Goal: Transaction & Acquisition: Purchase product/service

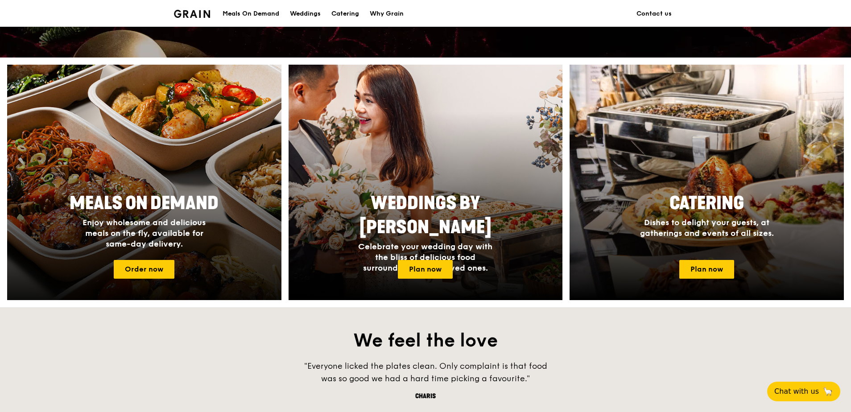
scroll to position [312, 0]
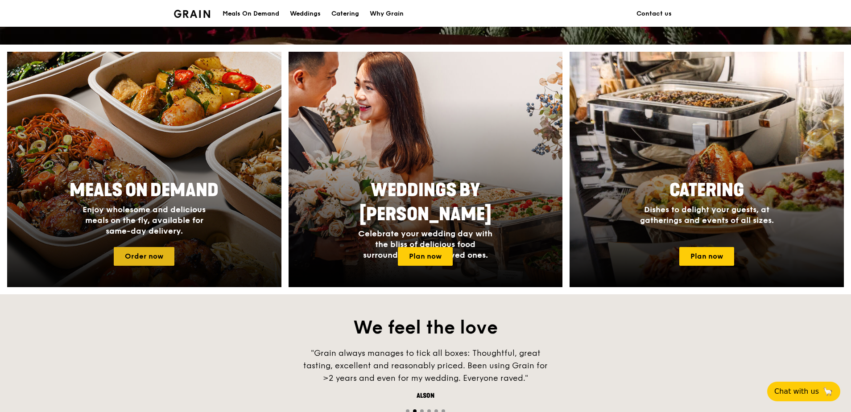
click at [162, 258] on link "Order now" at bounding box center [144, 256] width 61 height 19
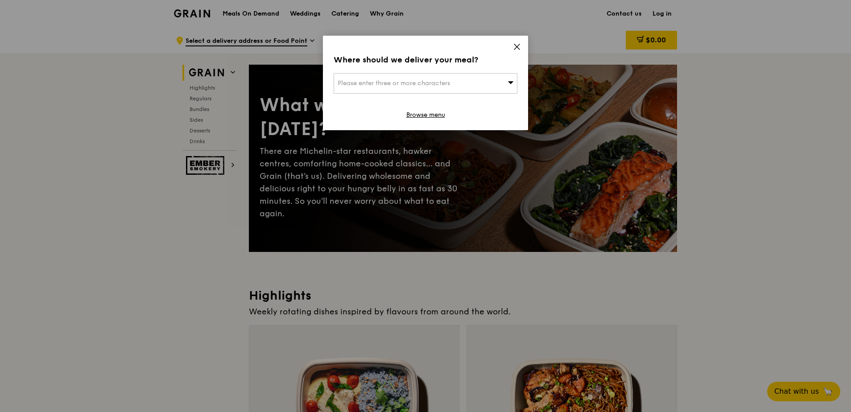
click at [500, 85] on div "Please enter three or more characters" at bounding box center [426, 83] width 184 height 21
type input "409057"
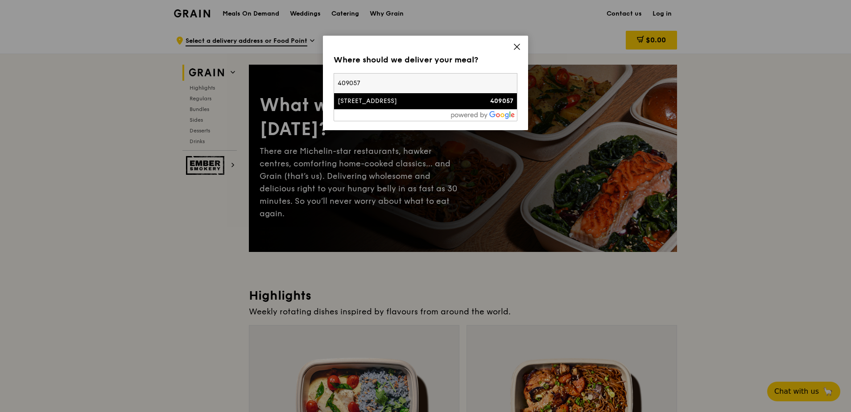
click at [442, 97] on div "[STREET_ADDRESS]" at bounding box center [404, 101] width 132 height 9
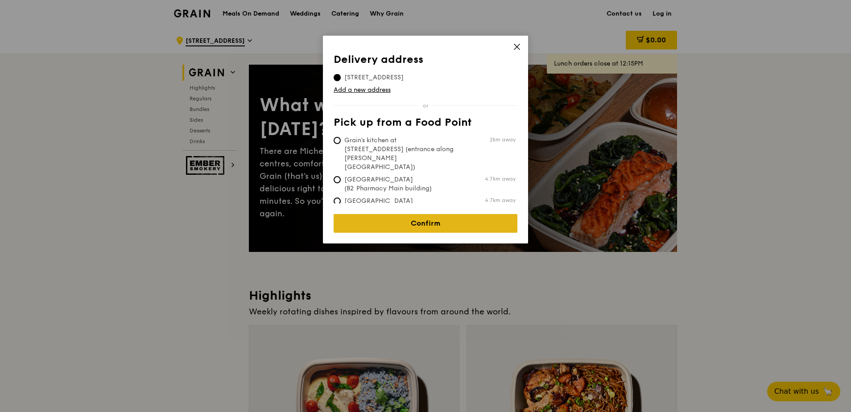
click at [450, 214] on link "Confirm" at bounding box center [426, 223] width 184 height 19
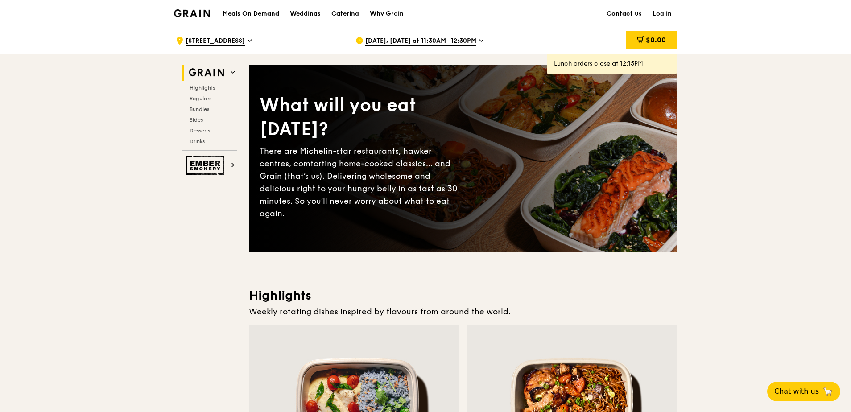
click at [450, 38] on span "Oct 13, Today at 11:30AM–12:30PM" at bounding box center [420, 42] width 111 height 10
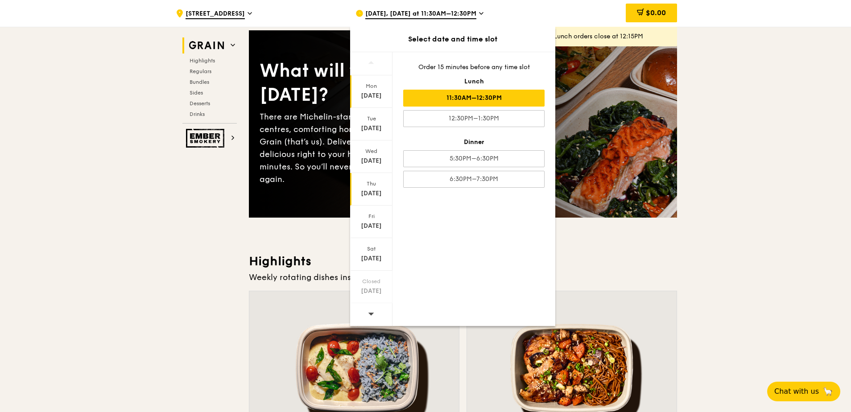
scroll to position [89, 0]
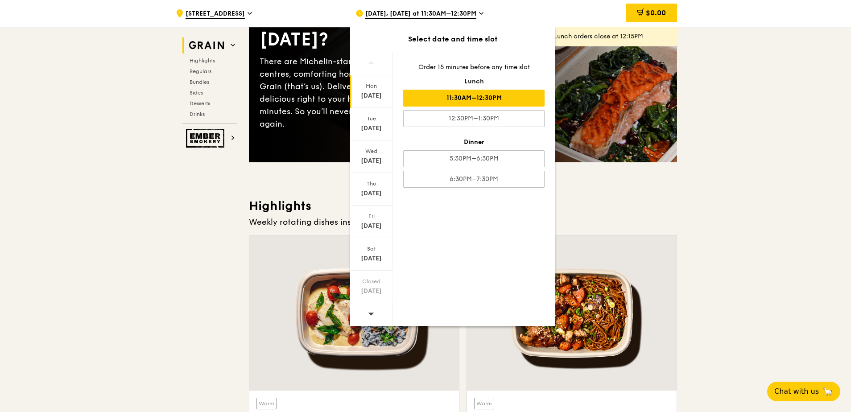
drag, startPoint x: 374, startPoint y: 306, endPoint x: 372, endPoint y: 311, distance: 5.1
click at [373, 311] on icon at bounding box center [371, 313] width 6 height 7
click at [378, 159] on div "Oct 22" at bounding box center [371, 161] width 40 height 9
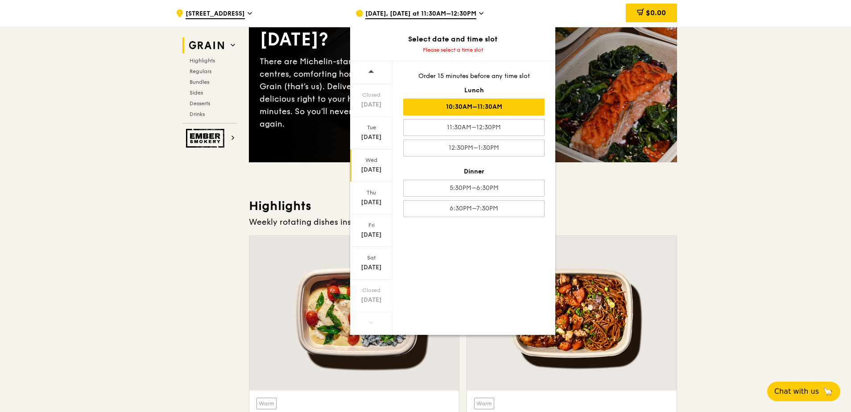
click at [474, 107] on div "10:30AM–11:30AM" at bounding box center [473, 107] width 141 height 17
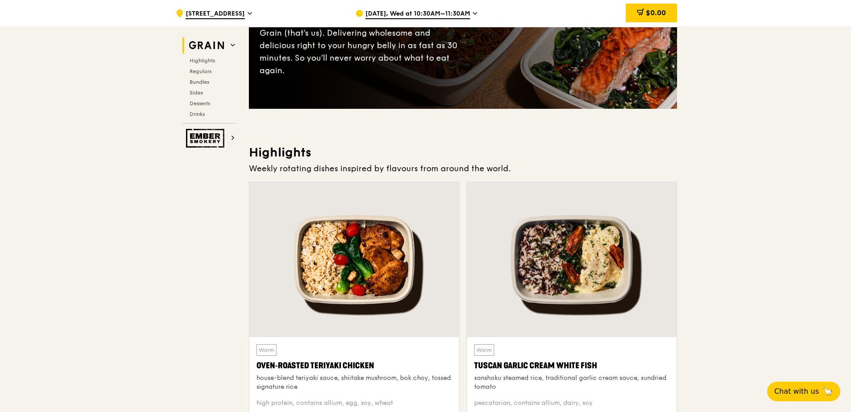
scroll to position [223, 0]
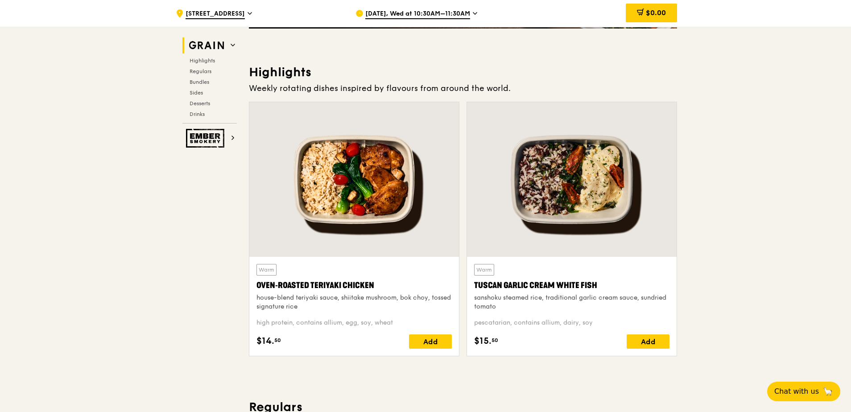
click at [321, 295] on div "house-blend teriyaki sauce, shiitake mushroom, bok choy, tossed signature rice" at bounding box center [353, 302] width 195 height 18
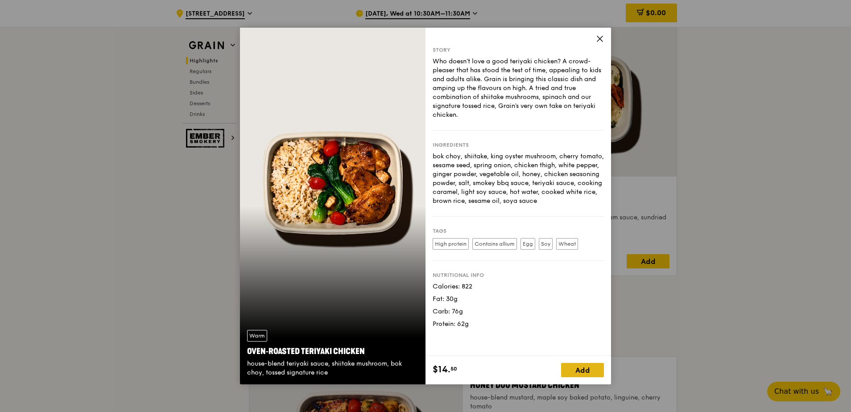
scroll to position [357, 0]
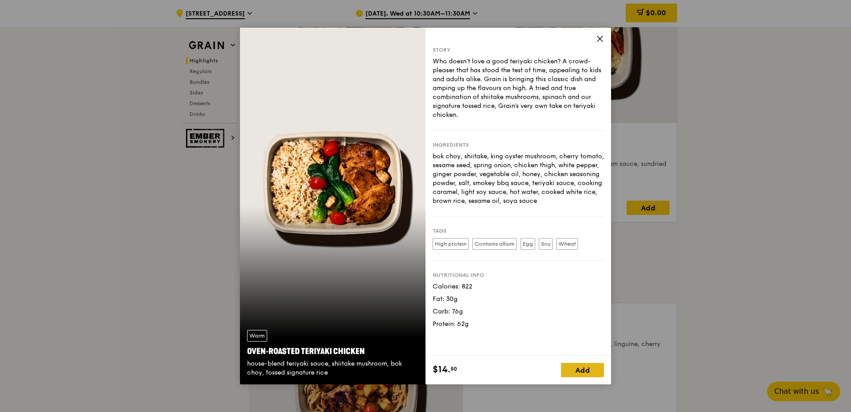
click at [582, 369] on div "Add" at bounding box center [582, 370] width 43 height 14
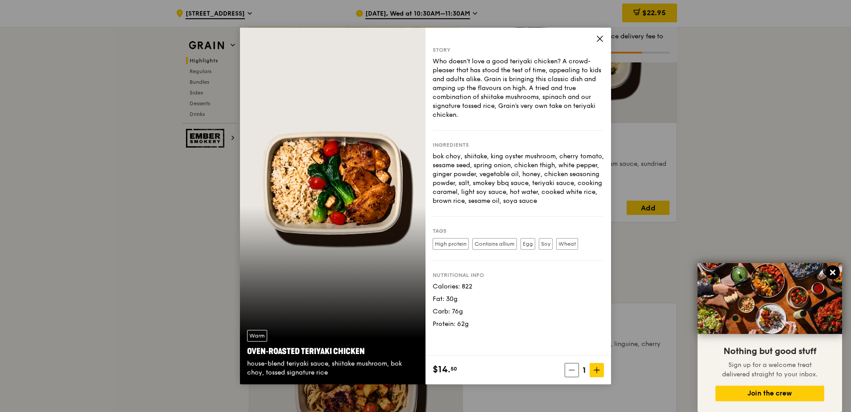
click at [825, 274] on icon at bounding box center [832, 272] width 5 height 5
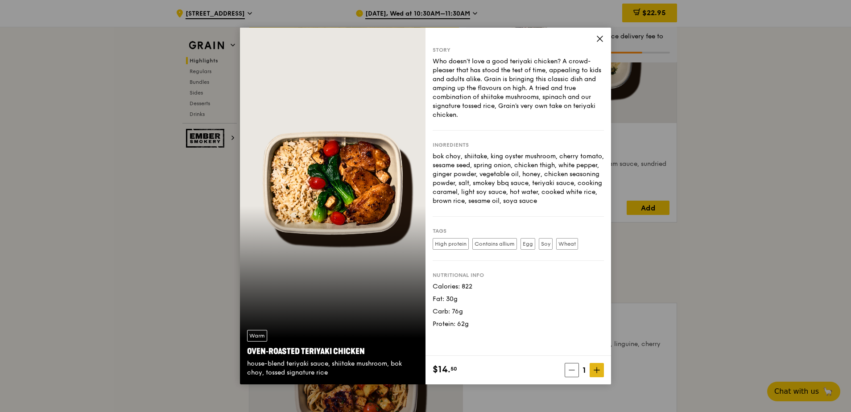
click at [598, 365] on span at bounding box center [597, 370] width 14 height 14
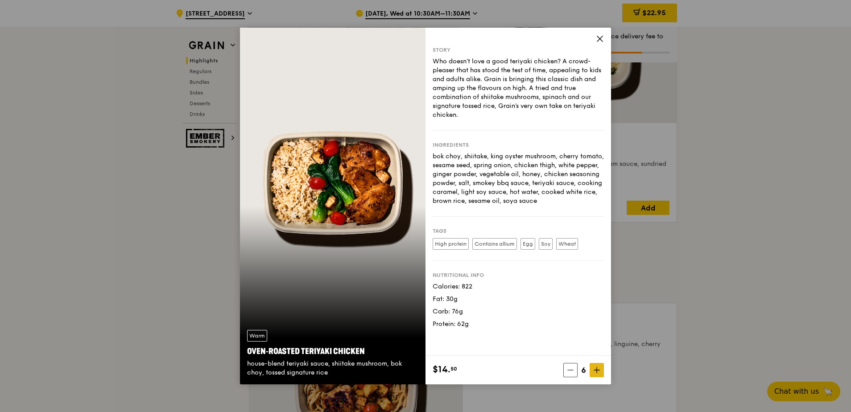
click at [598, 365] on span at bounding box center [597, 370] width 14 height 14
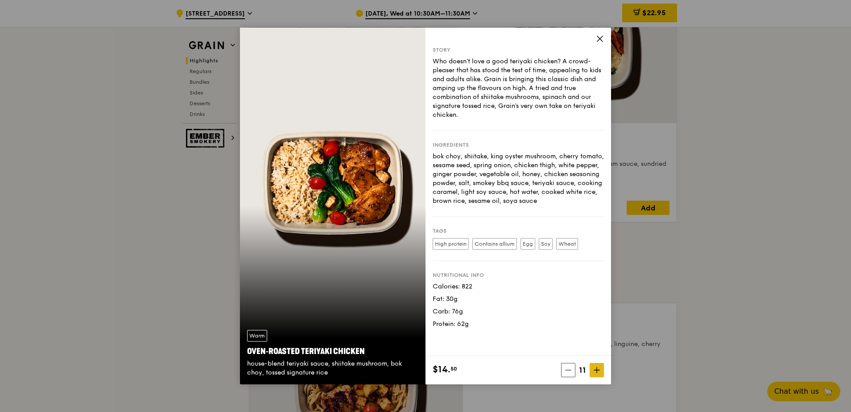
click at [598, 365] on span at bounding box center [597, 370] width 14 height 14
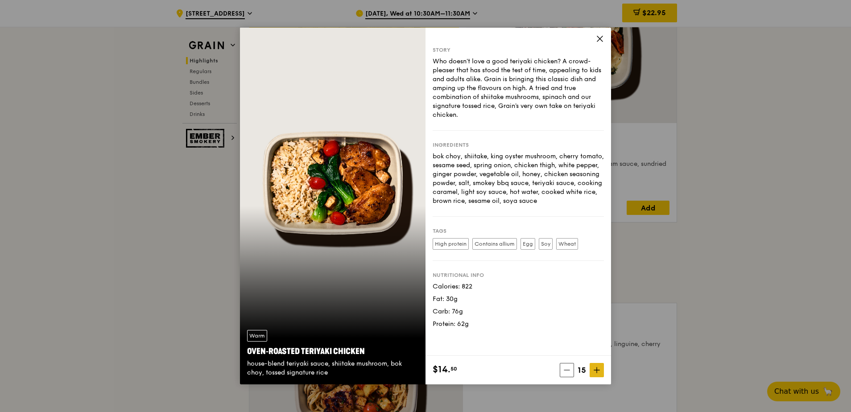
click at [598, 365] on span at bounding box center [597, 370] width 14 height 14
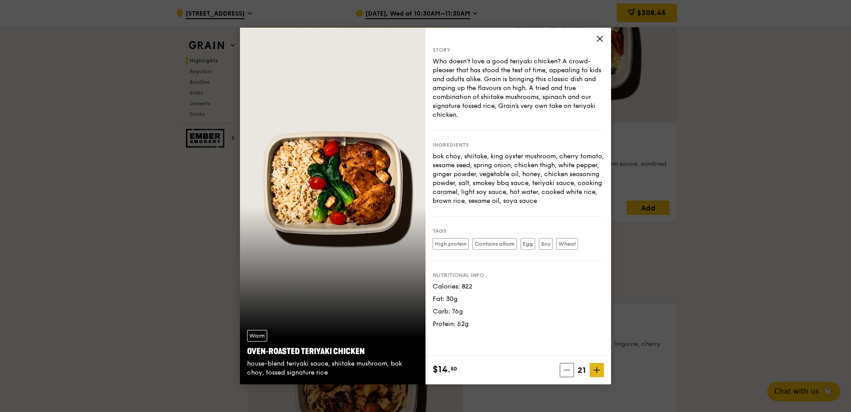
click at [564, 371] on icon at bounding box center [567, 370] width 6 height 6
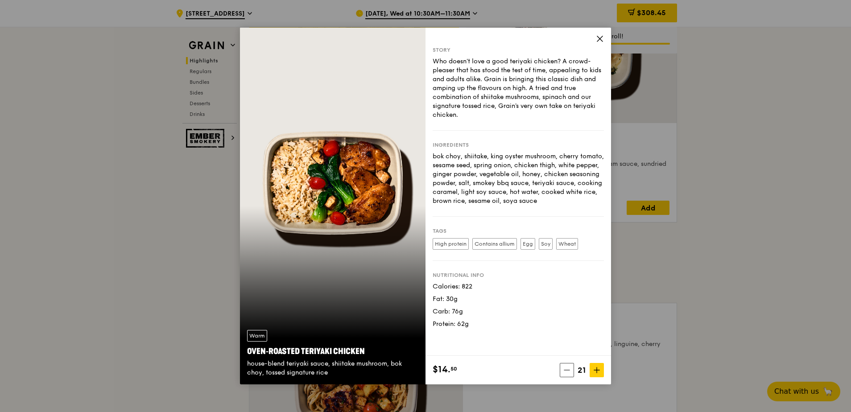
drag, startPoint x: 687, startPoint y: 300, endPoint x: 748, endPoint y: 267, distance: 69.6
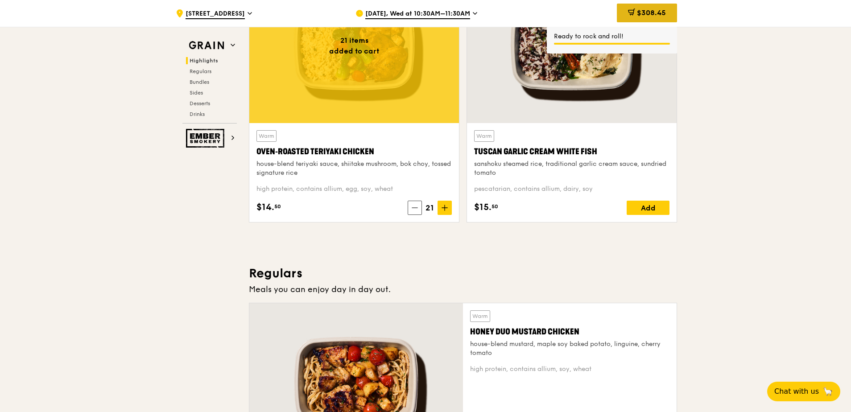
click at [661, 17] on div "$308.45" at bounding box center [647, 13] width 60 height 19
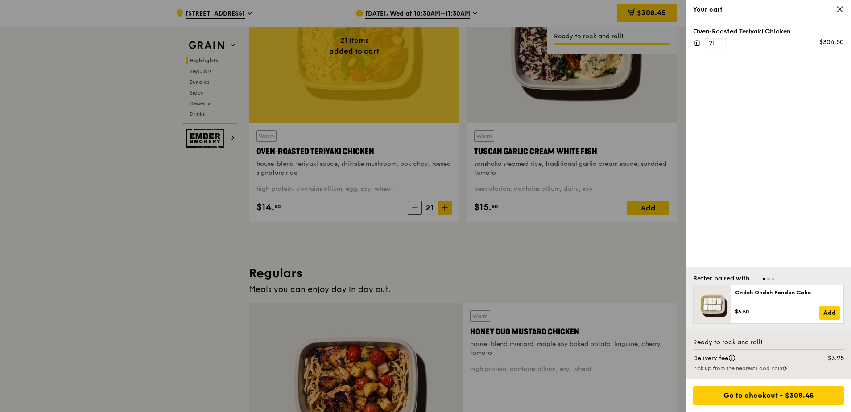
click at [717, 41] on input "21" at bounding box center [716, 44] width 22 height 12
type input "20"
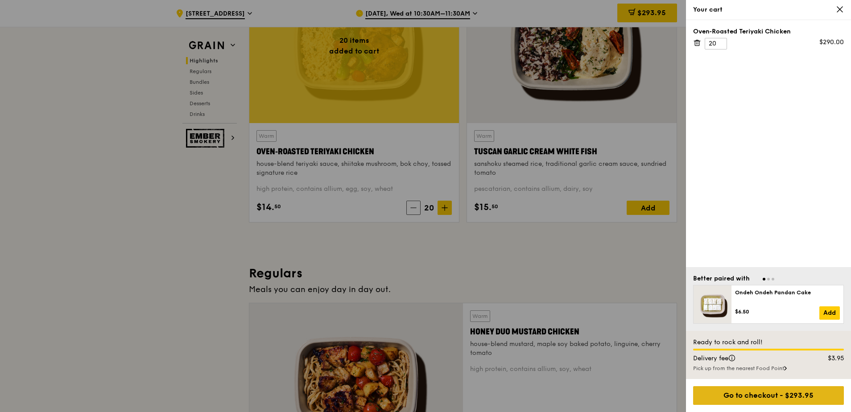
click at [773, 385] on div "Go to checkout - $293.95" at bounding box center [768, 395] width 151 height 19
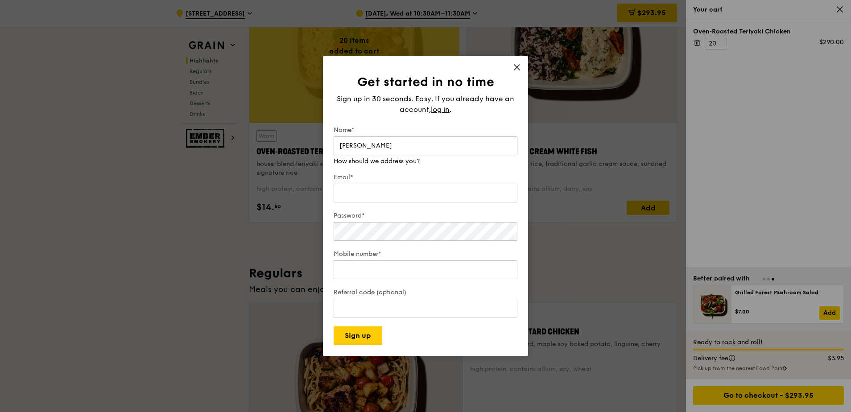
type input "Kai Kiat"
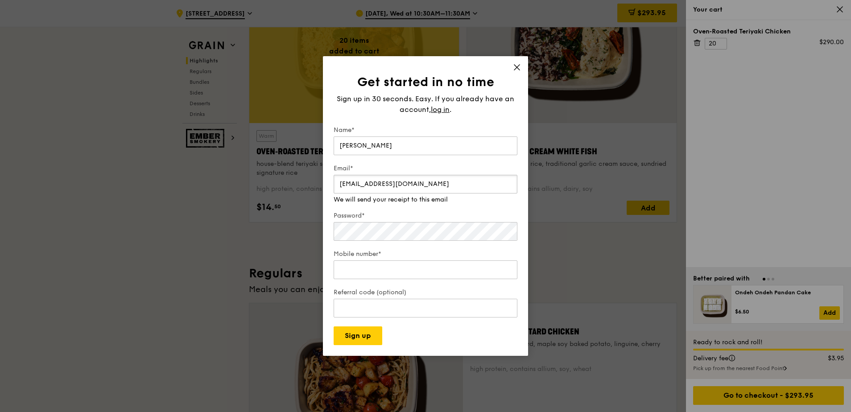
type input "kaikiat95@gmail.com"
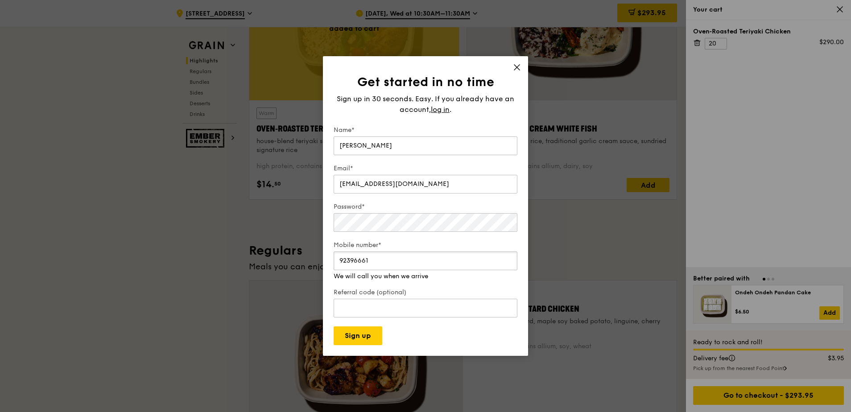
scroll to position [401, 0]
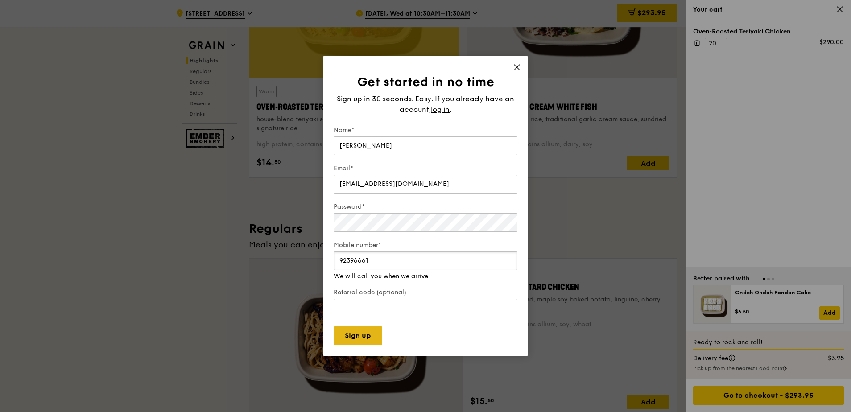
type input "92396661"
drag, startPoint x: 372, startPoint y: 337, endPoint x: 371, endPoint y: 331, distance: 6.1
click at [370, 332] on button "Sign up" at bounding box center [358, 335] width 49 height 19
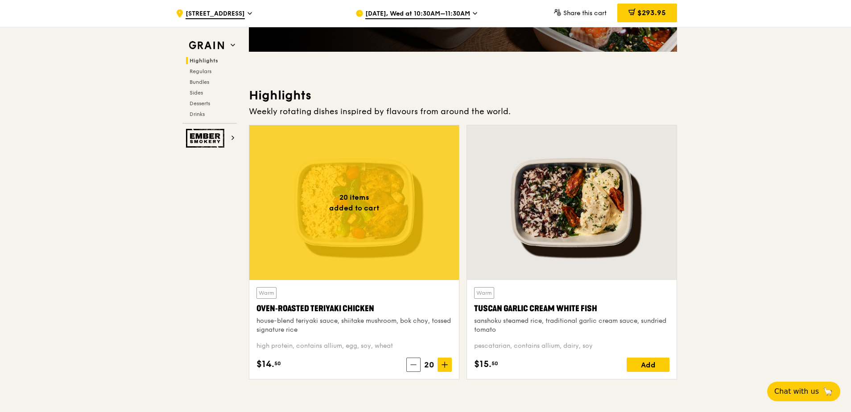
scroll to position [134, 0]
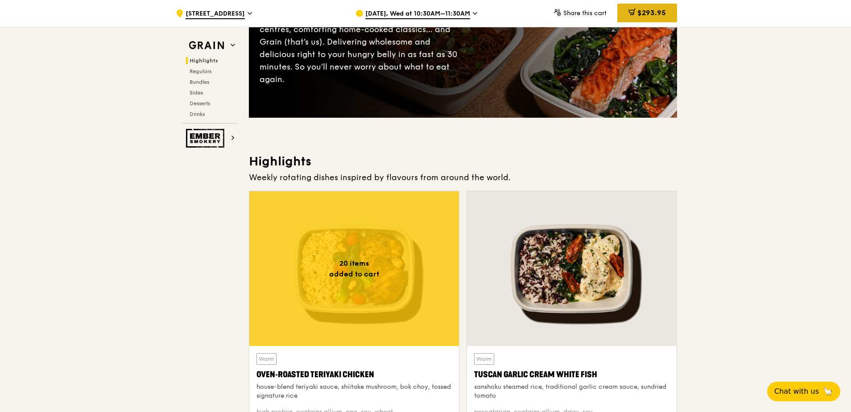
click at [654, 13] on span "$293.95" at bounding box center [651, 12] width 29 height 8
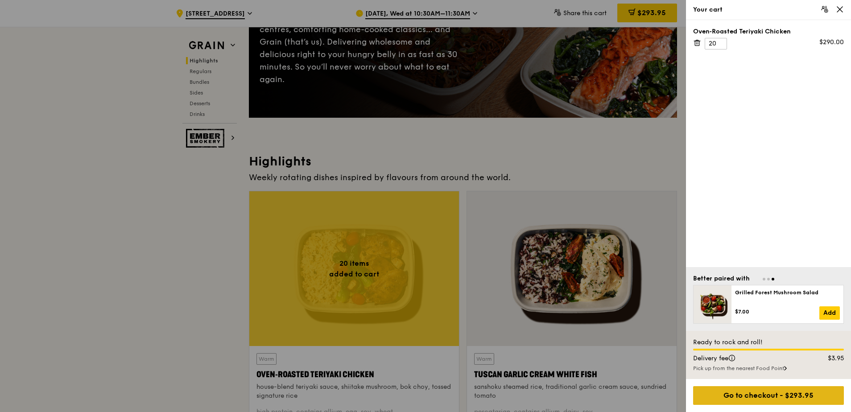
click at [784, 398] on div "Go to checkout - $293.95" at bounding box center [768, 395] width 151 height 19
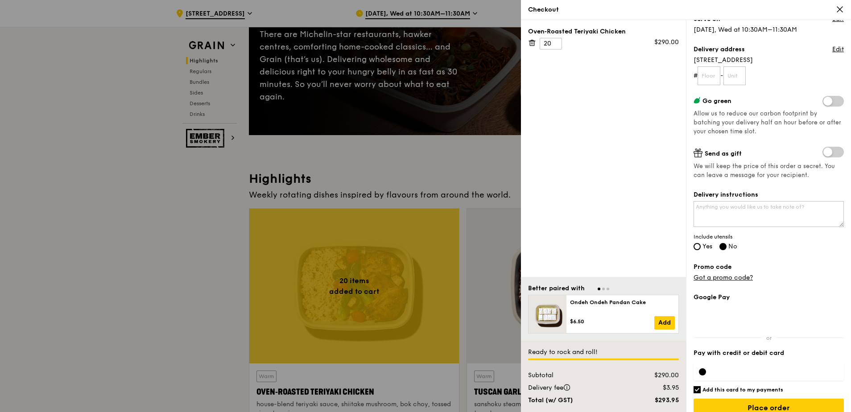
scroll to position [223, 0]
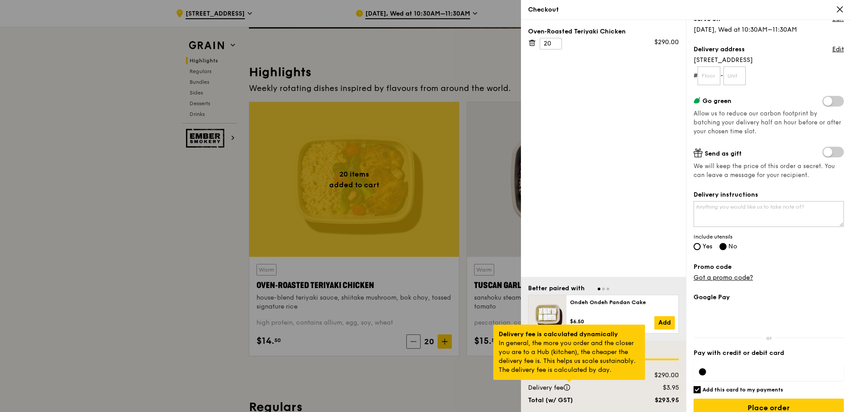
click at [569, 382] on div at bounding box center [569, 381] width 4 height 2
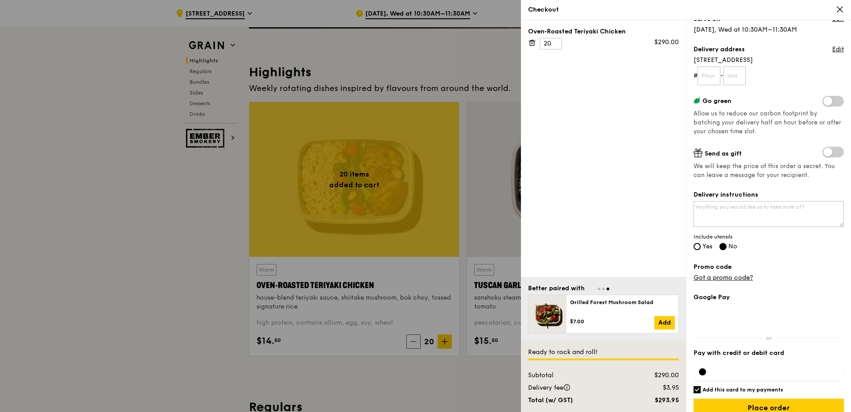
click at [573, 286] on div "Better paired with" at bounding box center [556, 288] width 57 height 9
click at [845, 9] on div "Checkout" at bounding box center [686, 10] width 330 height 20
click at [837, 9] on icon at bounding box center [840, 9] width 8 height 8
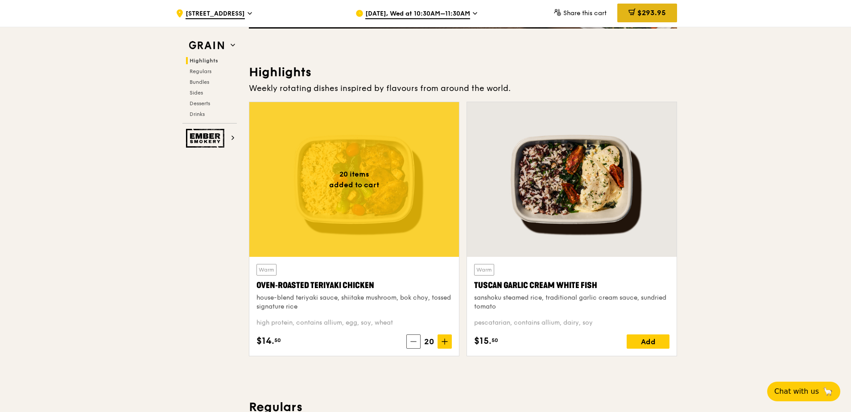
click at [648, 12] on span "$293.95" at bounding box center [651, 12] width 29 height 8
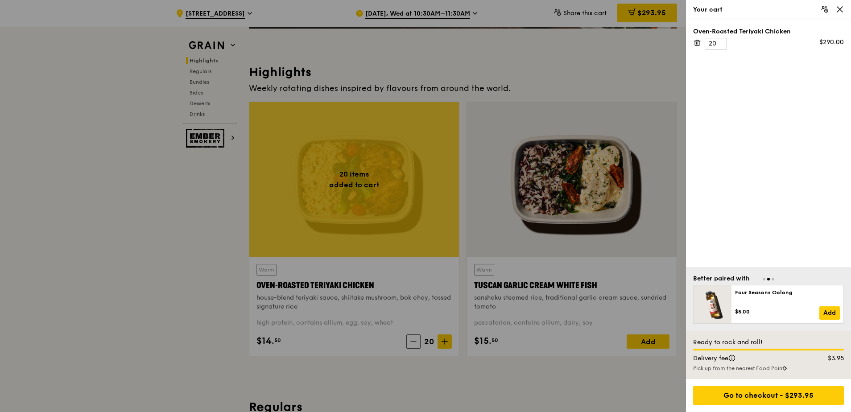
scroll to position [178, 0]
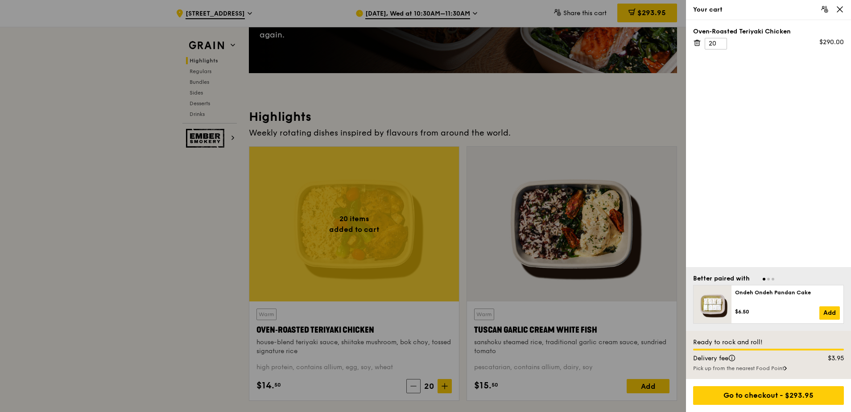
click at [837, 8] on icon at bounding box center [840, 9] width 8 height 8
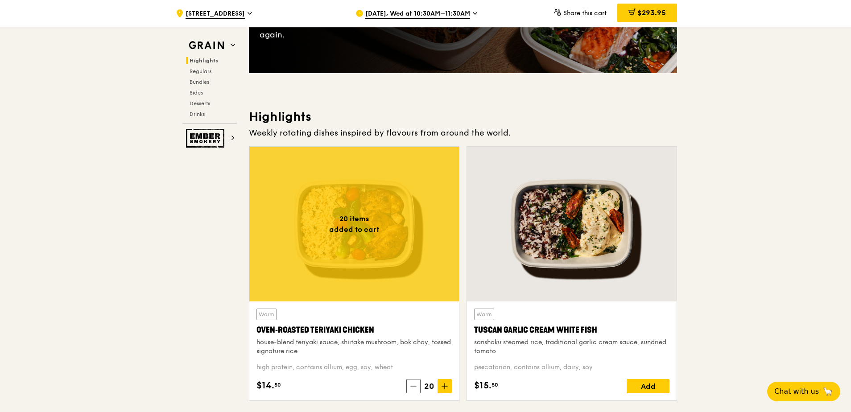
scroll to position [0, 0]
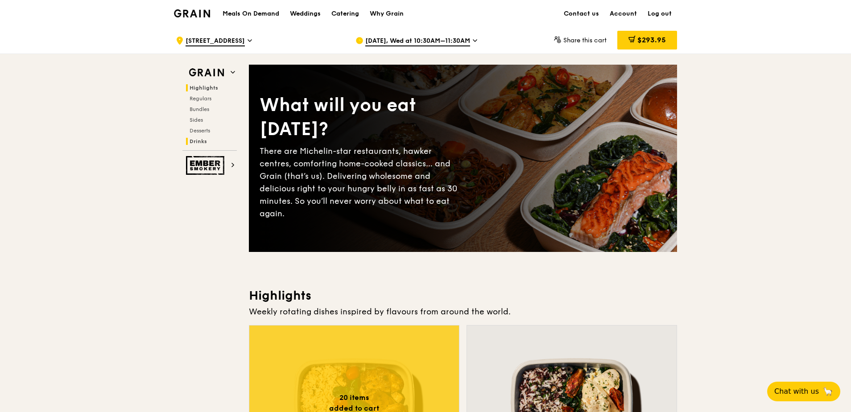
click at [206, 139] on span "Drinks" at bounding box center [198, 141] width 17 height 6
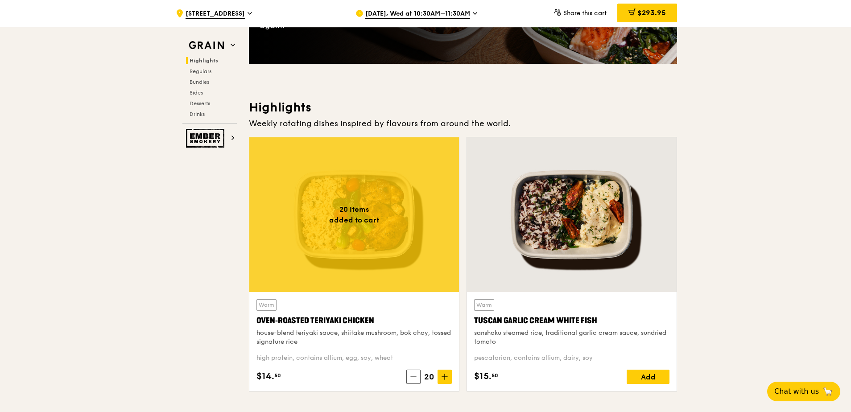
scroll to position [223, 0]
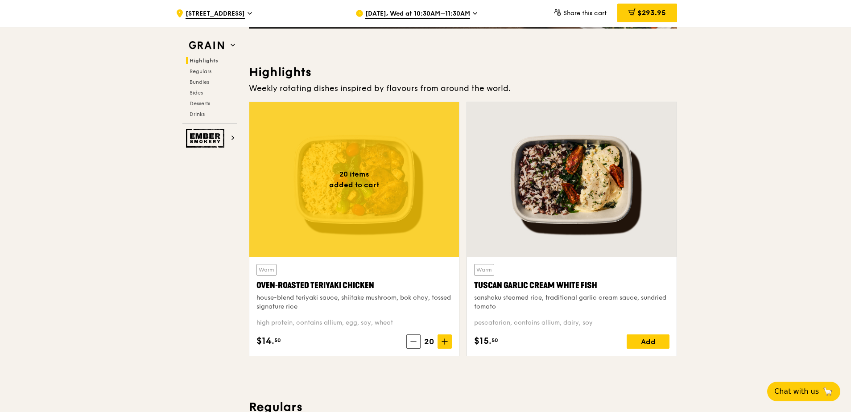
drag, startPoint x: 733, startPoint y: 153, endPoint x: 732, endPoint y: 169, distance: 15.7
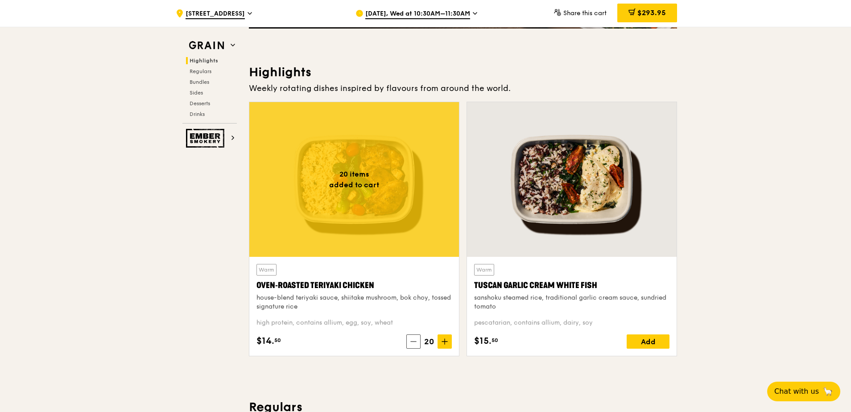
drag, startPoint x: 740, startPoint y: 196, endPoint x: 742, endPoint y: 188, distance: 8.8
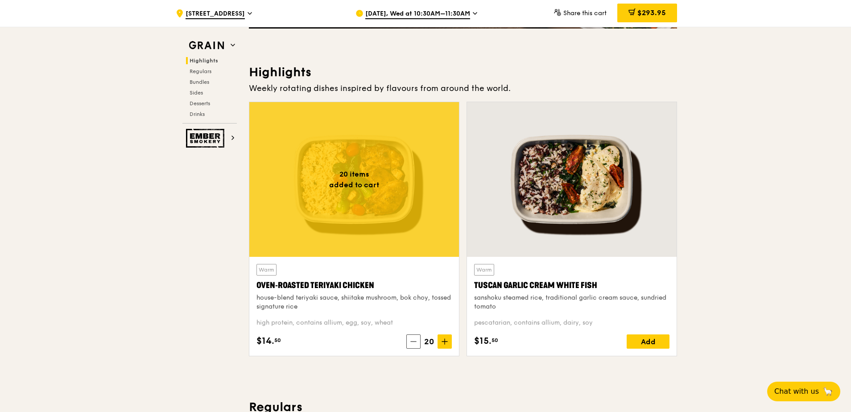
drag, startPoint x: 744, startPoint y: 159, endPoint x: 742, endPoint y: 173, distance: 13.9
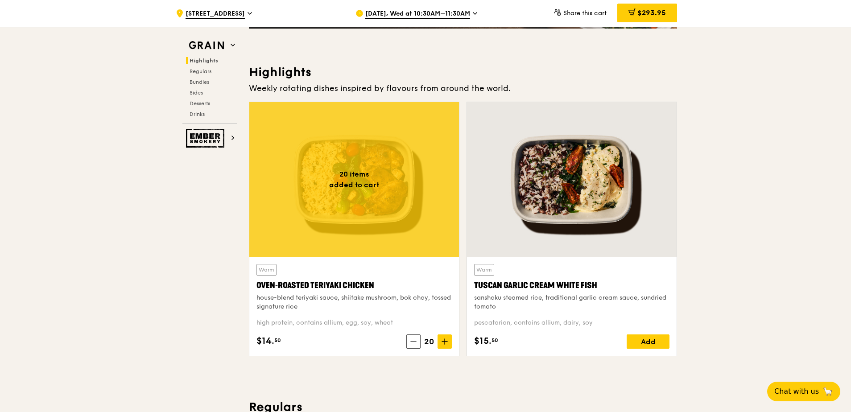
drag, startPoint x: 744, startPoint y: 164, endPoint x: 745, endPoint y: 157, distance: 6.3
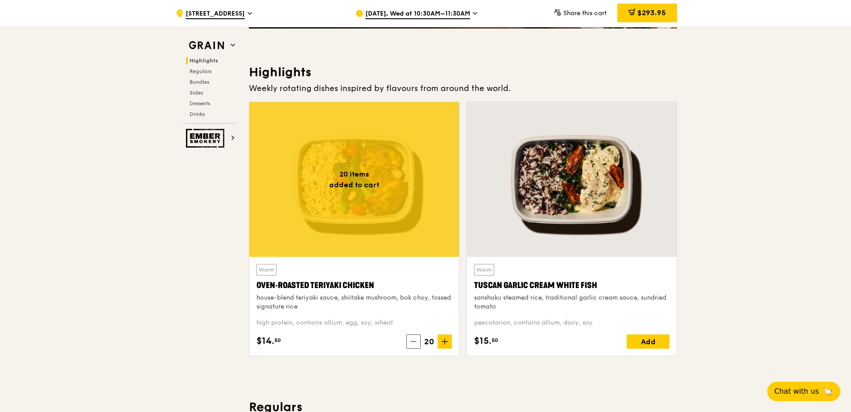
drag, startPoint x: 742, startPoint y: 208, endPoint x: 743, endPoint y: 198, distance: 10.3
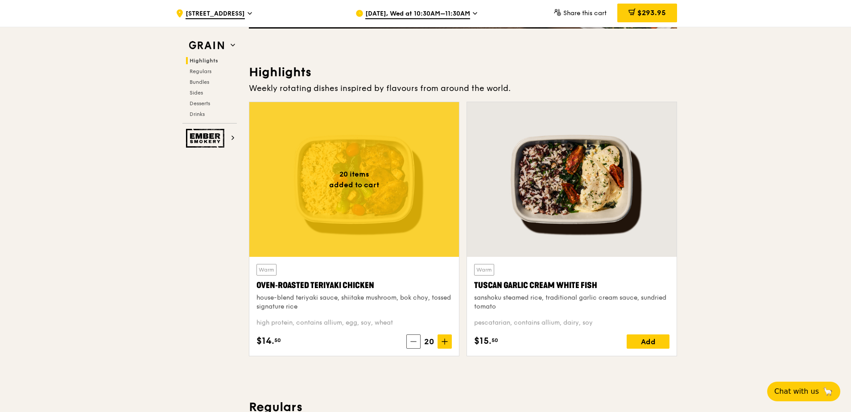
drag, startPoint x: 743, startPoint y: 186, endPoint x: 746, endPoint y: 168, distance: 18.1
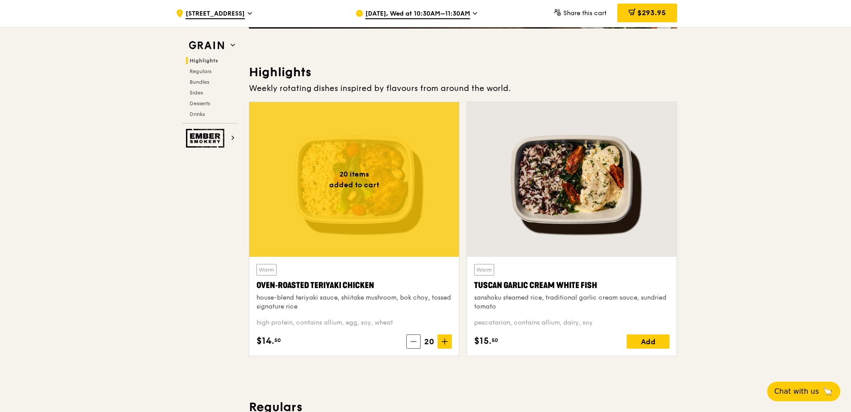
drag, startPoint x: 749, startPoint y: 199, endPoint x: 751, endPoint y: 219, distance: 20.1
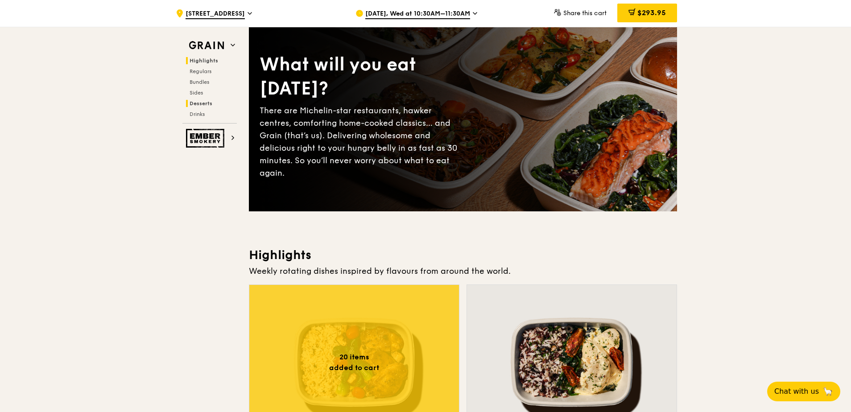
scroll to position [0, 0]
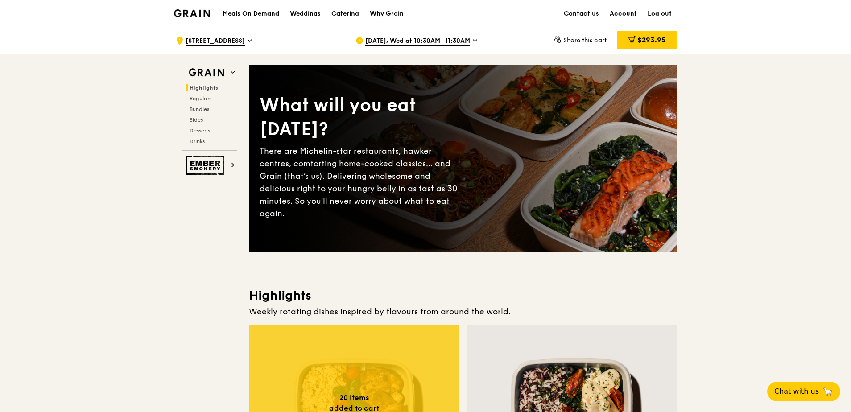
click at [393, 14] on div "Why Grain" at bounding box center [387, 13] width 34 height 27
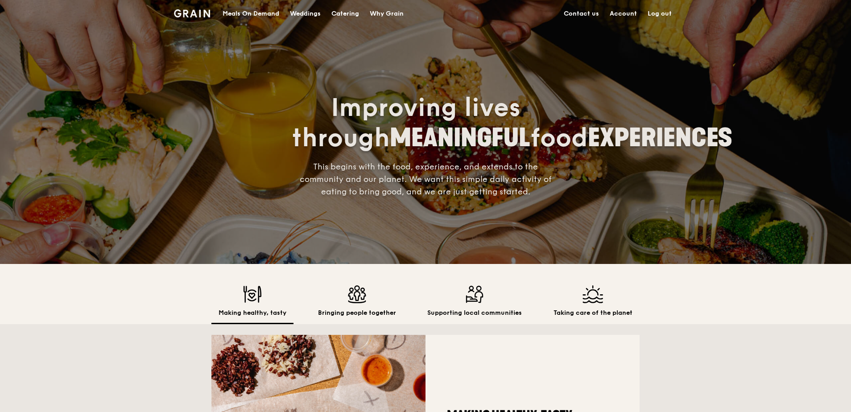
click at [346, 13] on div "Catering" at bounding box center [345, 13] width 28 height 27
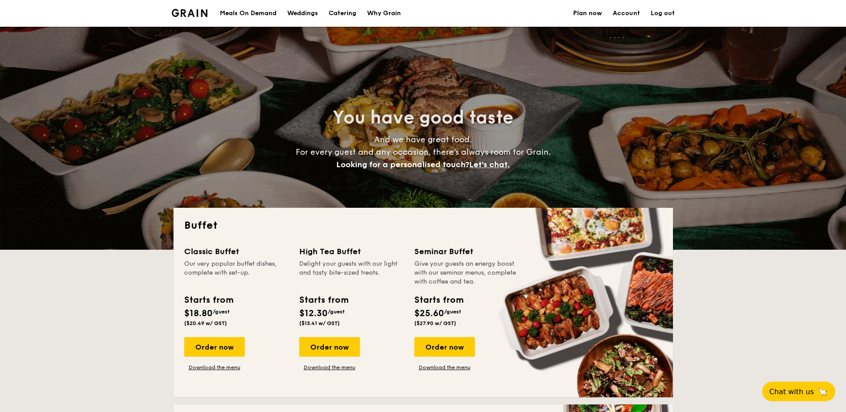
select select
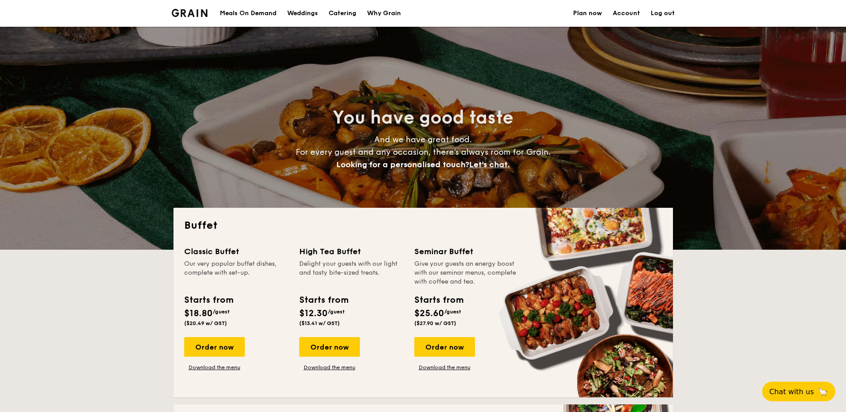
click at [261, 12] on div "Meals On Demand" at bounding box center [248, 13] width 57 height 27
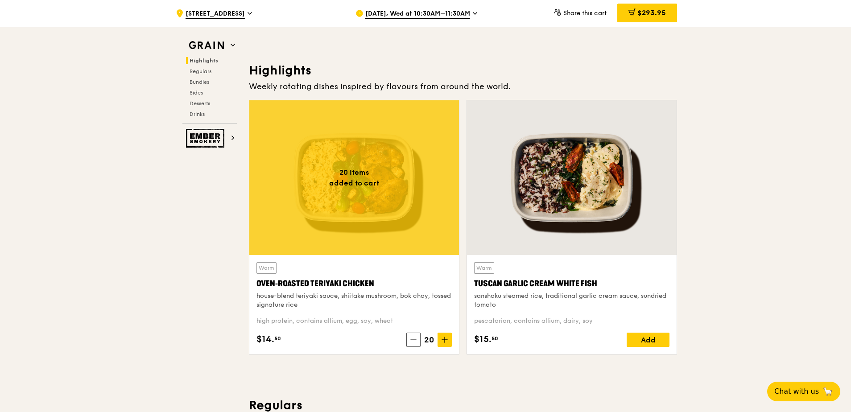
scroll to position [312, 0]
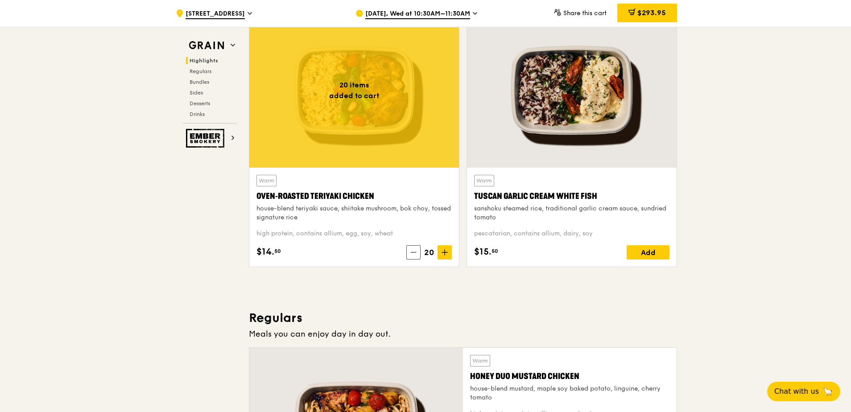
click at [346, 214] on div "house-blend teriyaki sauce, shiitake mushroom, bok choy, tossed signature rice" at bounding box center [353, 213] width 195 height 18
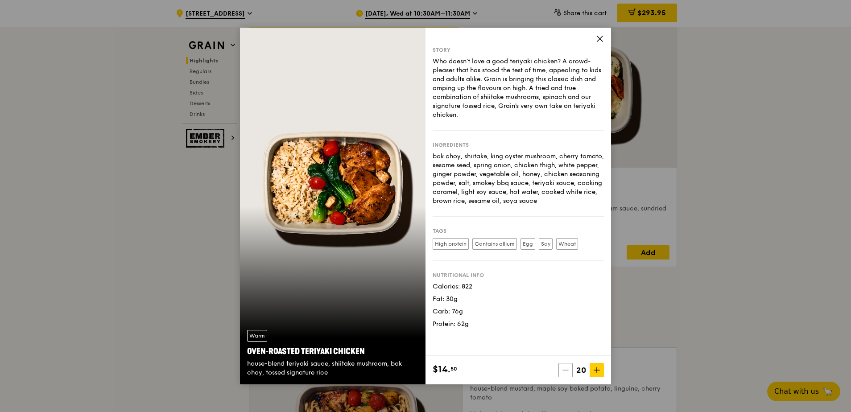
click at [567, 370] on icon at bounding box center [565, 370] width 6 height 6
click at [567, 370] on icon at bounding box center [567, 370] width 6 height 6
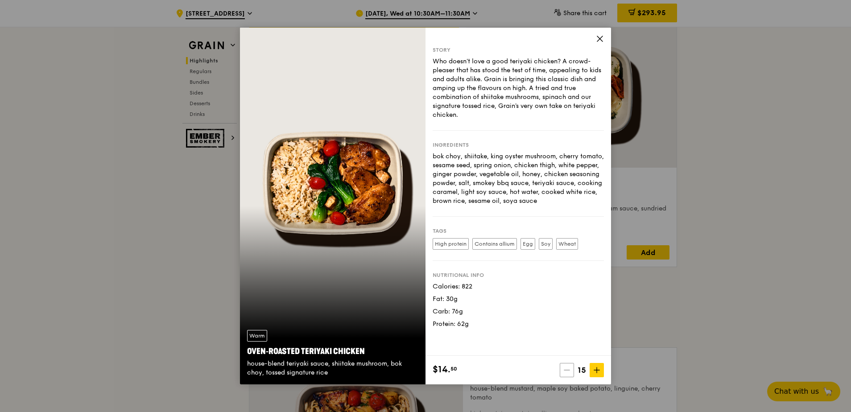
click at [567, 370] on icon at bounding box center [567, 370] width 6 height 6
click at [567, 370] on icon at bounding box center [568, 370] width 6 height 6
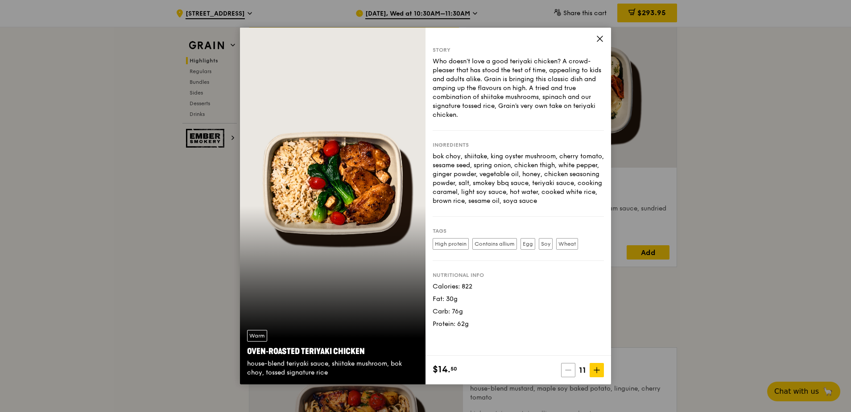
click at [567, 370] on icon at bounding box center [568, 370] width 6 height 6
click at [567, 370] on span at bounding box center [570, 370] width 14 height 14
click at [567, 370] on span at bounding box center [571, 370] width 14 height 14
click at [567, 370] on span at bounding box center [570, 370] width 14 height 14
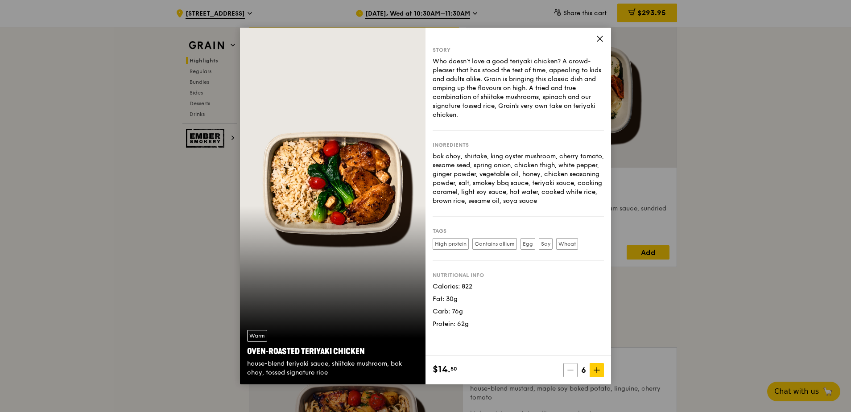
click at [567, 370] on span at bounding box center [570, 370] width 14 height 14
click at [567, 370] on icon at bounding box center [570, 370] width 6 height 6
click at [567, 370] on span at bounding box center [570, 370] width 14 height 14
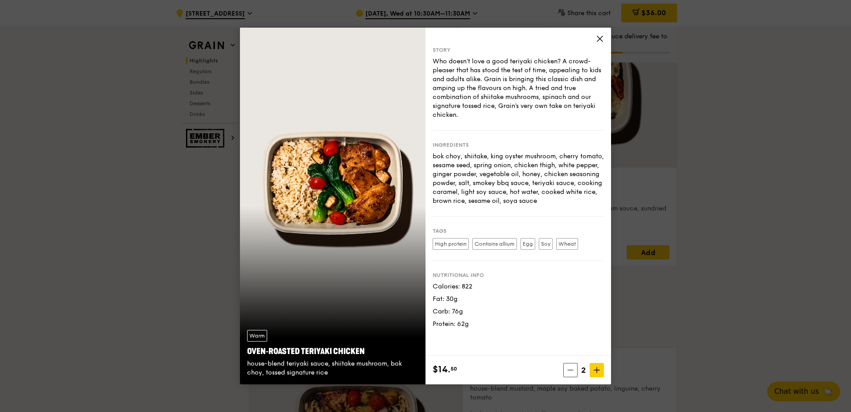
click at [537, 313] on div "Carb: 76g" at bounding box center [518, 311] width 171 height 9
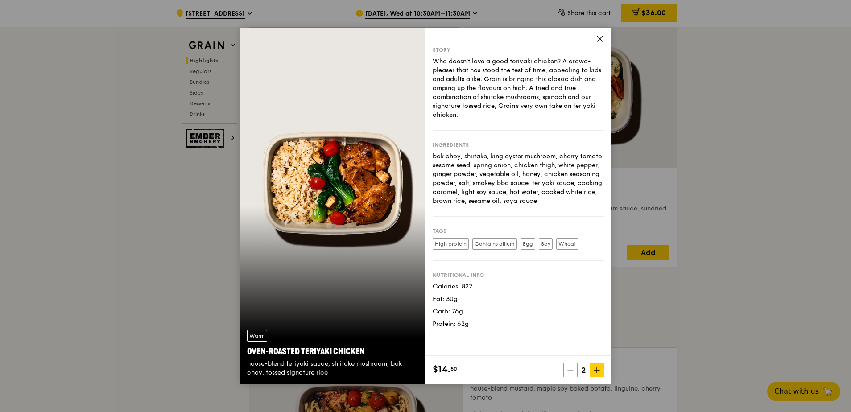
click at [569, 370] on icon at bounding box center [570, 370] width 5 height 0
click at [603, 40] on icon at bounding box center [600, 39] width 8 height 8
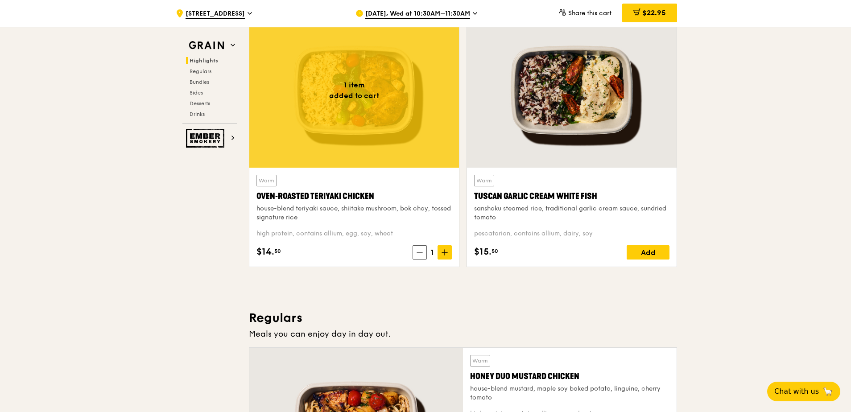
click at [431, 252] on span "1" at bounding box center [432, 252] width 11 height 12
click at [440, 253] on span at bounding box center [444, 252] width 14 height 14
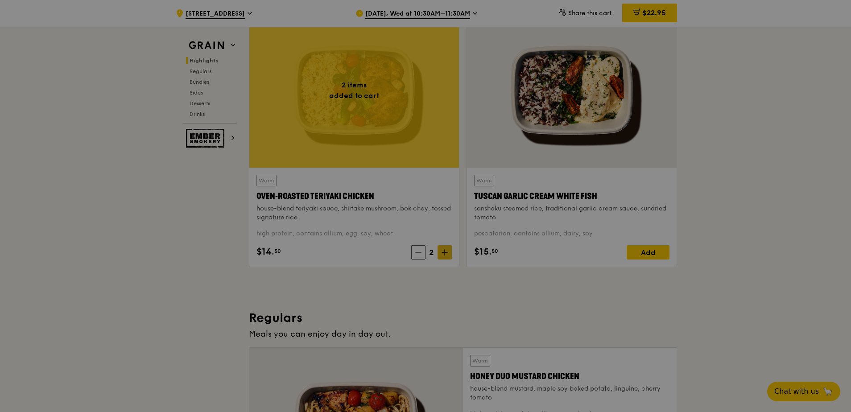
click at [443, 252] on icon at bounding box center [444, 252] width 5 height 0
click at [443, 252] on div at bounding box center [425, 206] width 851 height 412
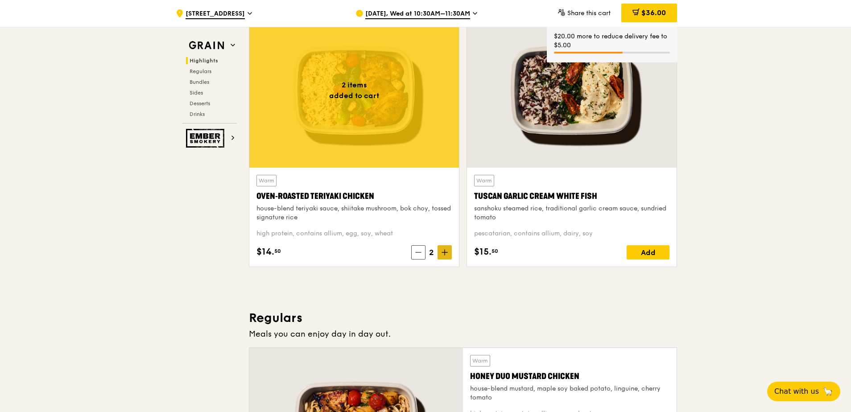
click at [444, 252] on icon at bounding box center [444, 252] width 5 height 0
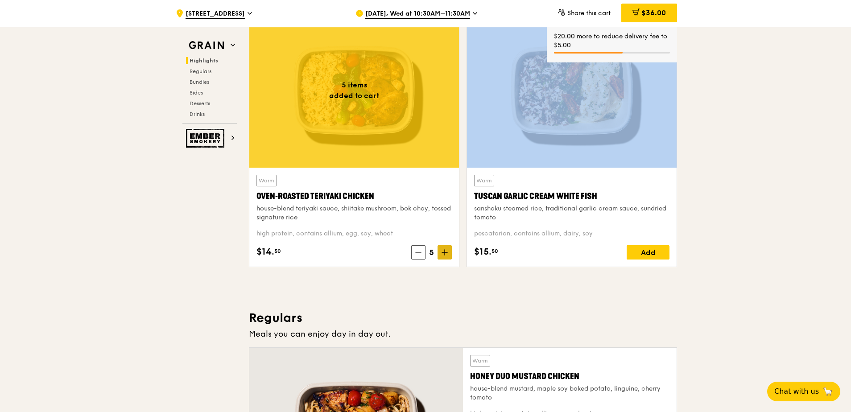
click at [444, 252] on icon at bounding box center [444, 252] width 5 height 0
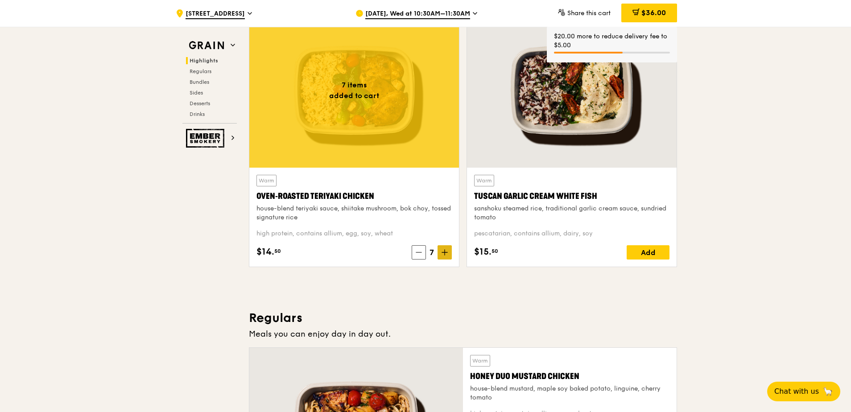
click at [444, 252] on icon at bounding box center [444, 252] width 5 height 0
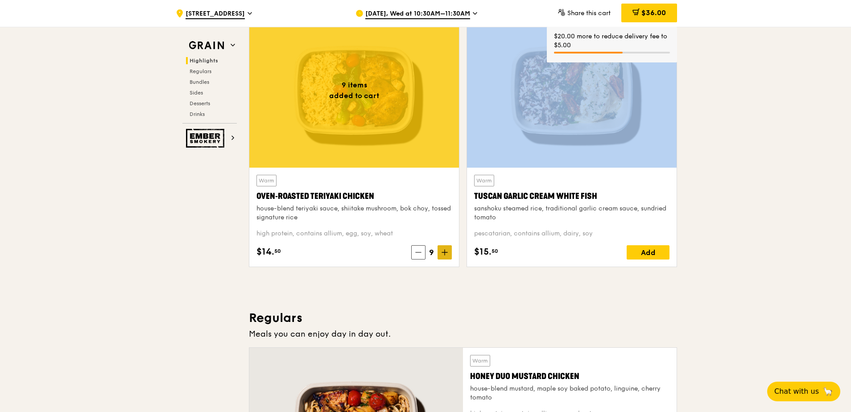
click at [444, 252] on icon at bounding box center [444, 252] width 5 height 0
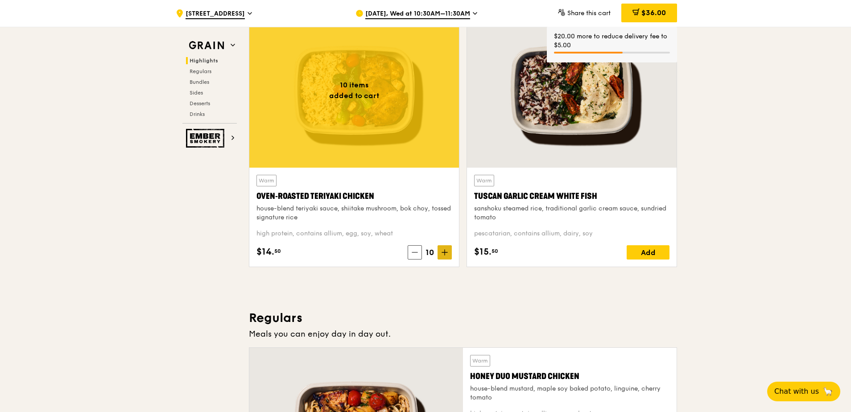
click at [444, 252] on icon at bounding box center [444, 252] width 5 height 0
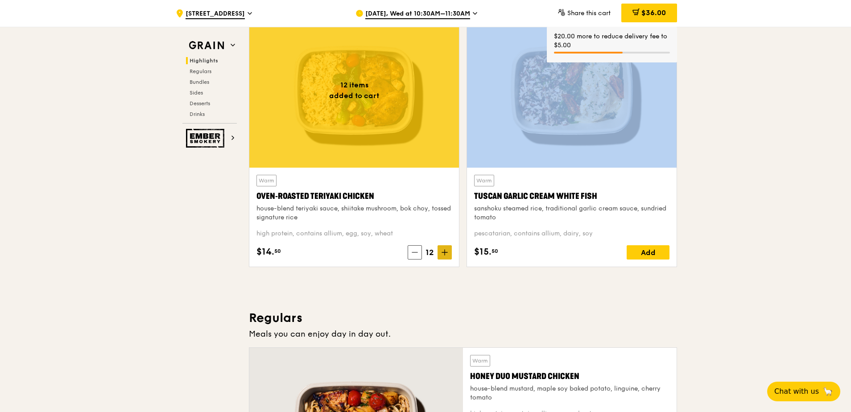
click at [444, 252] on icon at bounding box center [444, 252] width 5 height 0
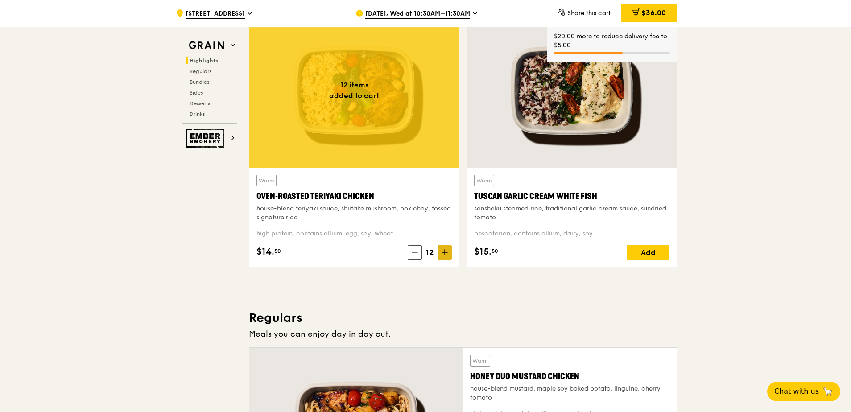
click at [444, 252] on icon at bounding box center [444, 252] width 5 height 0
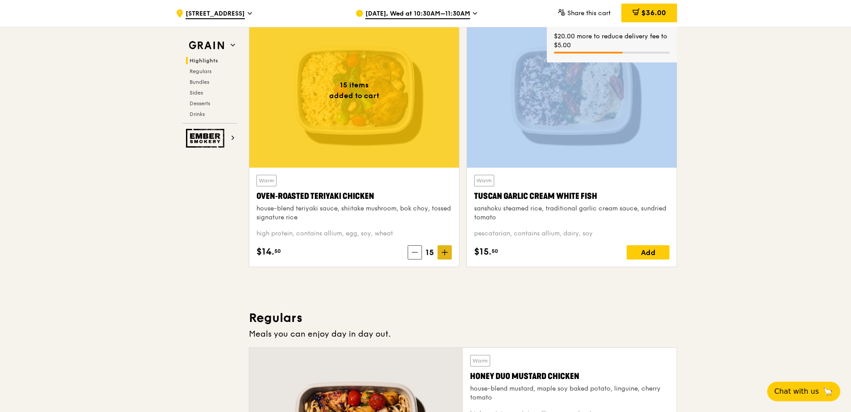
click at [444, 252] on icon at bounding box center [444, 252] width 5 height 0
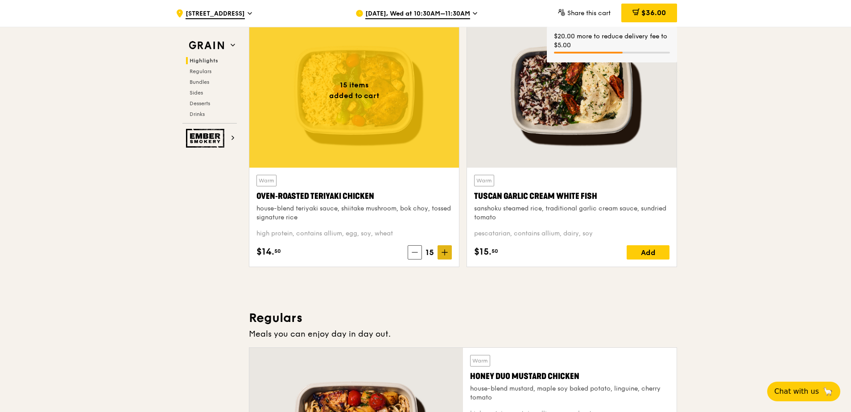
click at [444, 252] on icon at bounding box center [444, 252] width 5 height 0
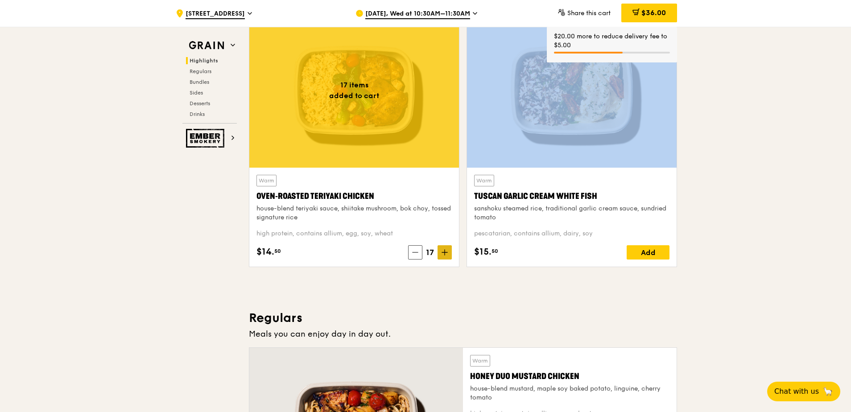
click at [444, 252] on icon at bounding box center [444, 252] width 5 height 0
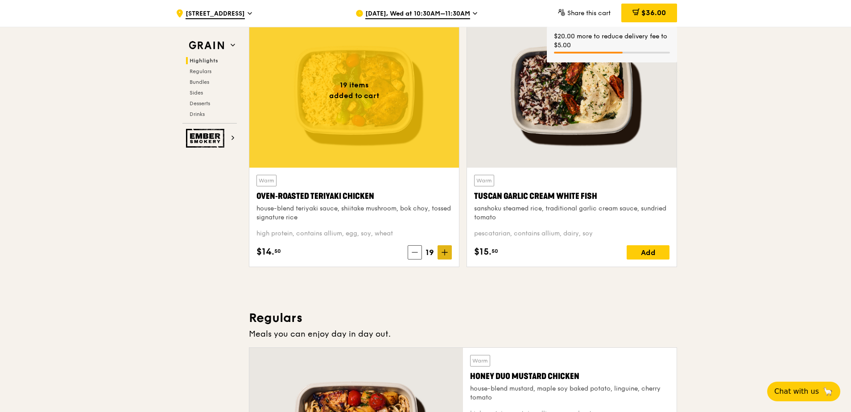
click at [444, 252] on icon at bounding box center [444, 252] width 5 height 0
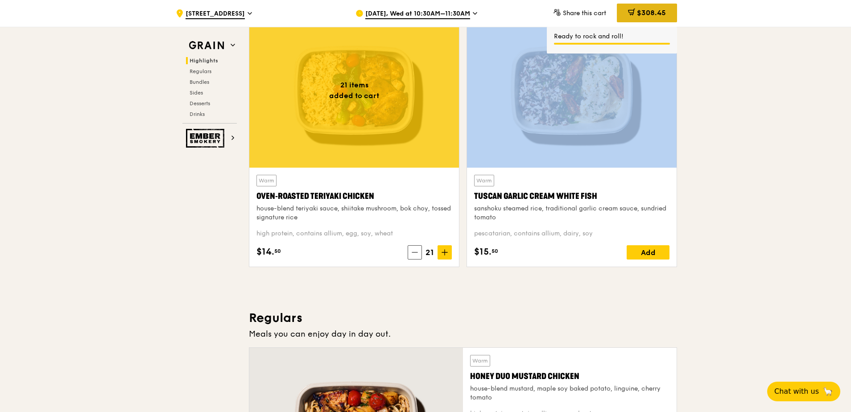
click at [644, 16] on span "$308.45" at bounding box center [651, 12] width 29 height 8
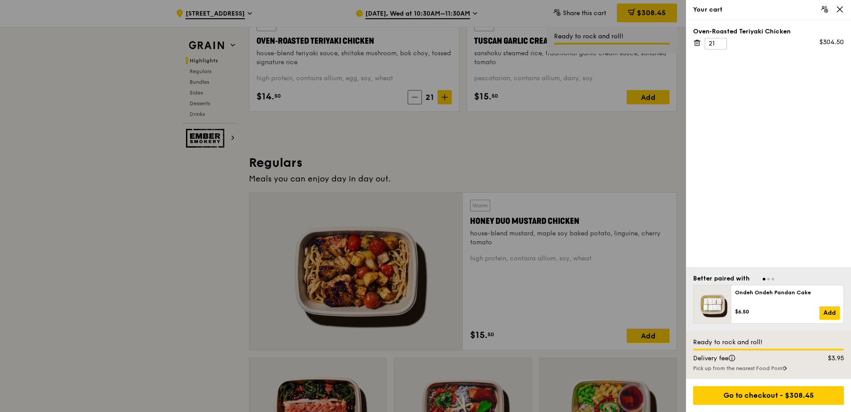
scroll to position [268, 0]
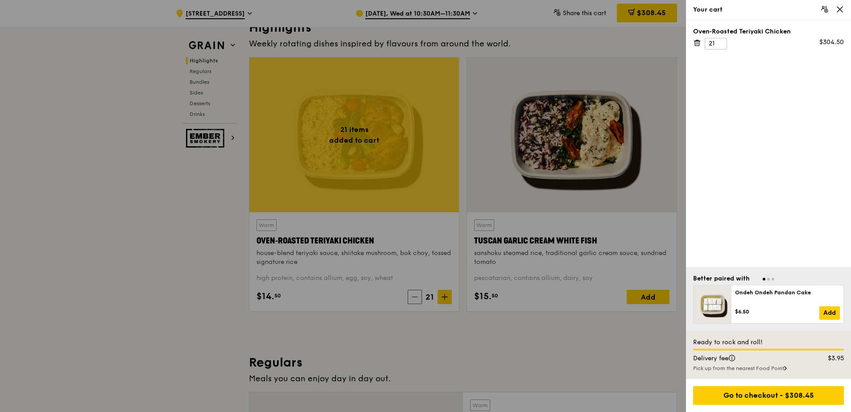
click at [570, 339] on div at bounding box center [425, 206] width 851 height 412
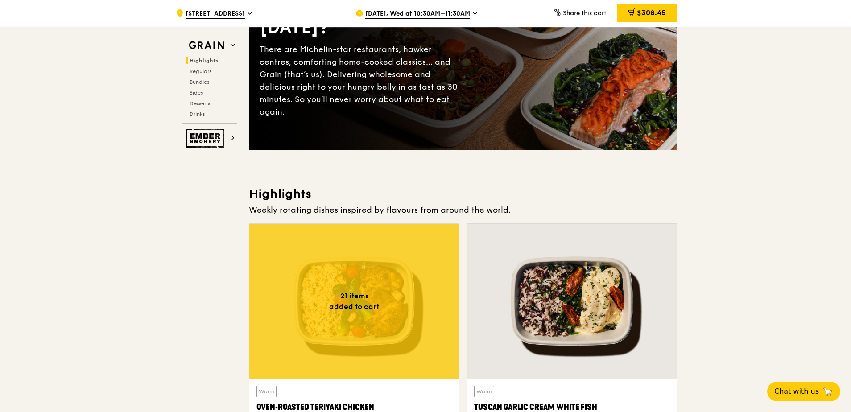
scroll to position [134, 0]
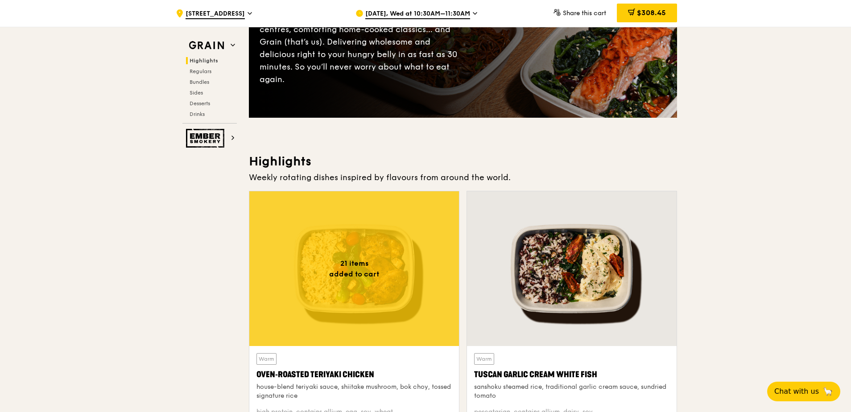
click at [366, 275] on div at bounding box center [354, 268] width 210 height 155
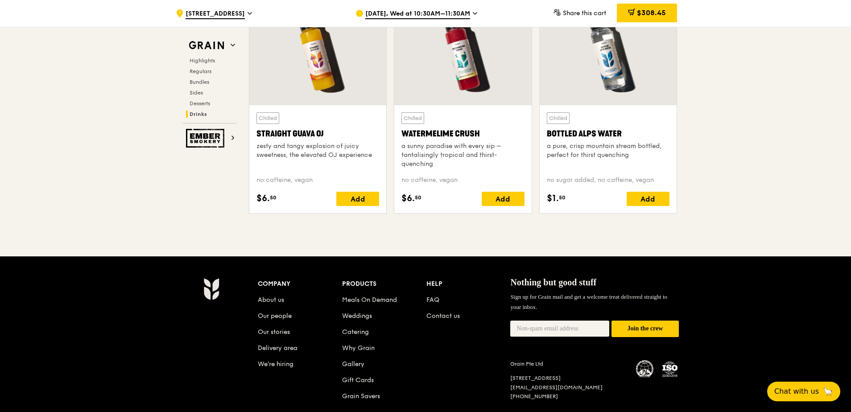
scroll to position [3482, 0]
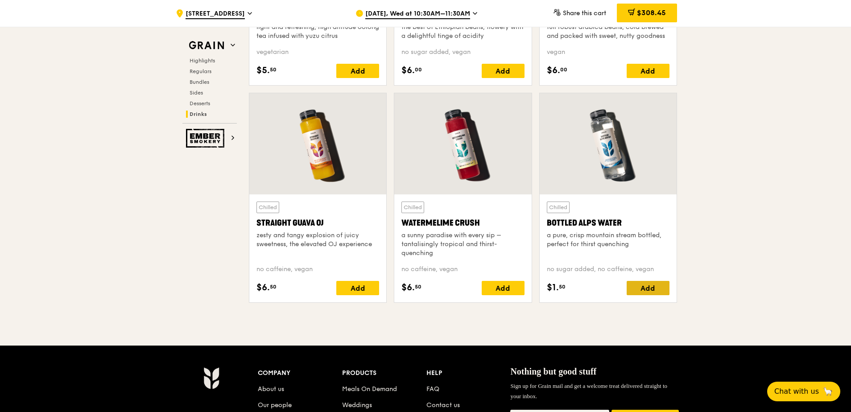
click at [647, 288] on div "Add" at bounding box center [648, 288] width 43 height 14
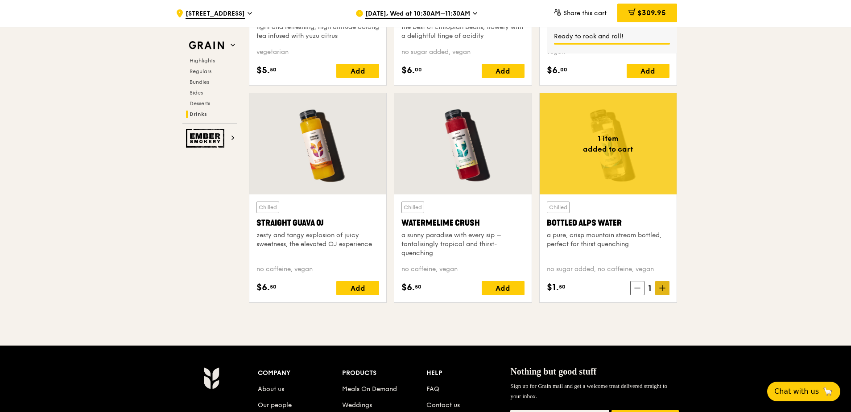
click at [658, 286] on span at bounding box center [662, 288] width 14 height 14
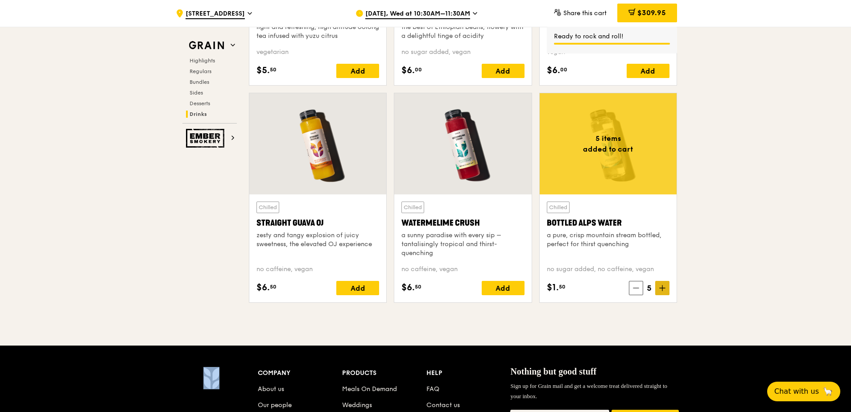
click at [658, 286] on span at bounding box center [662, 288] width 14 height 14
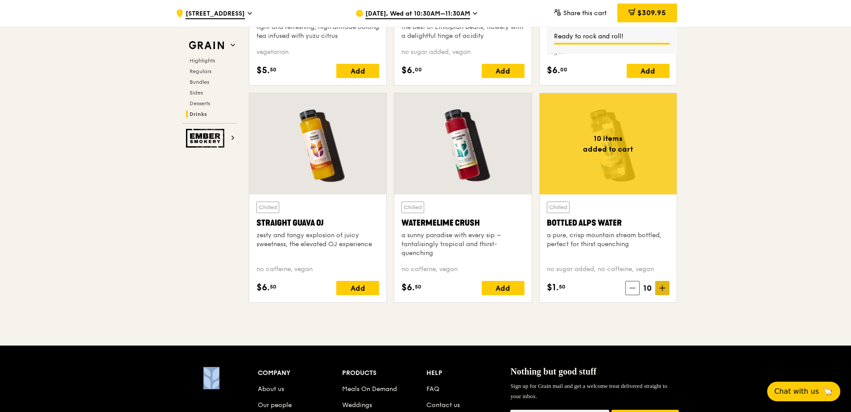
click at [658, 286] on span at bounding box center [662, 288] width 14 height 14
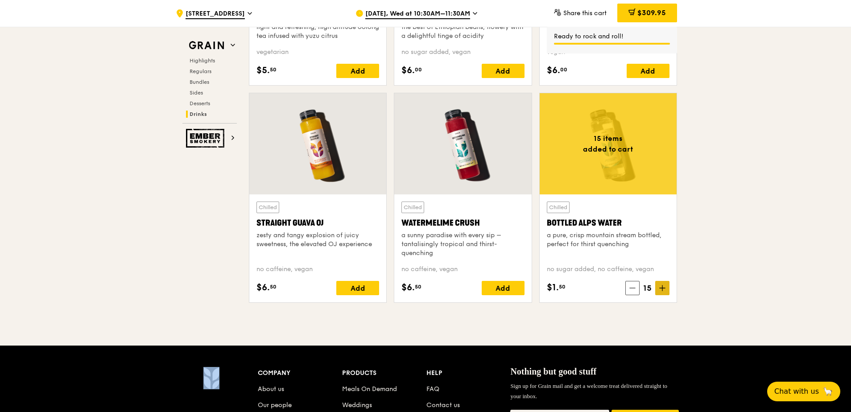
click at [658, 286] on span at bounding box center [662, 288] width 14 height 14
click at [659, 285] on span at bounding box center [662, 288] width 14 height 14
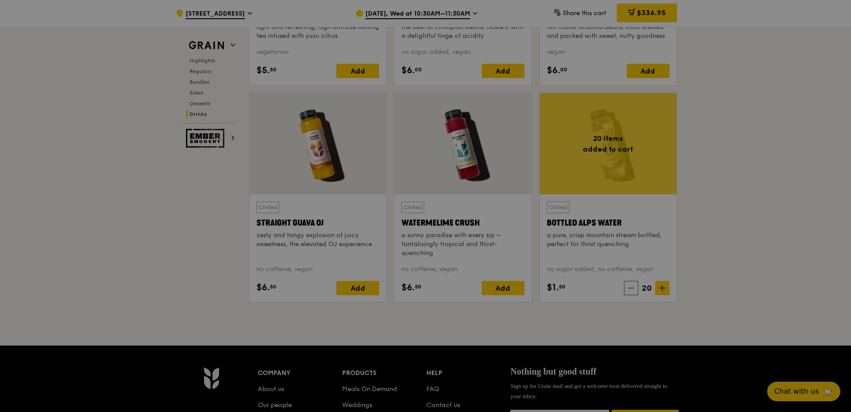
click at [713, 258] on div at bounding box center [425, 206] width 851 height 412
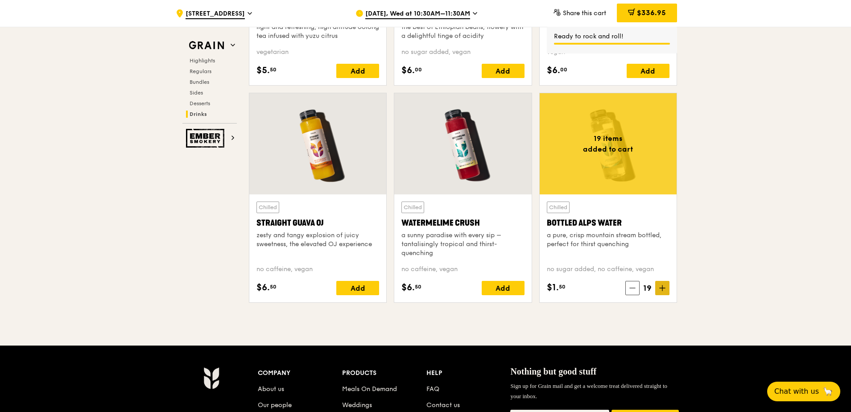
click at [663, 286] on icon at bounding box center [662, 288] width 6 height 6
click at [667, 14] on div "$338.45" at bounding box center [647, 13] width 60 height 19
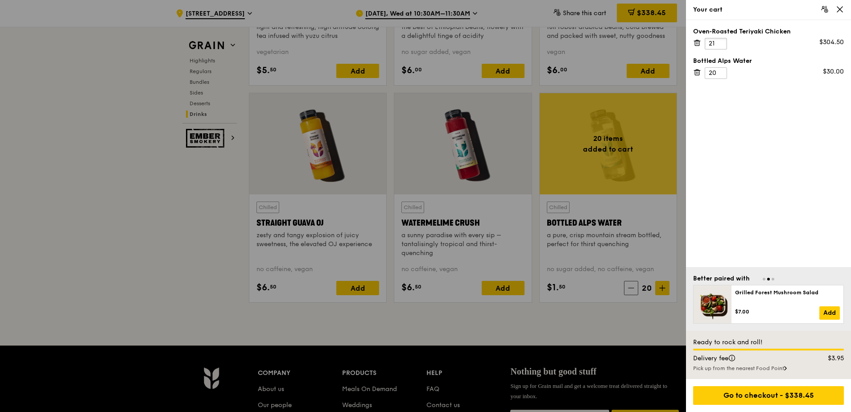
click at [721, 41] on input "21" at bounding box center [716, 44] width 22 height 12
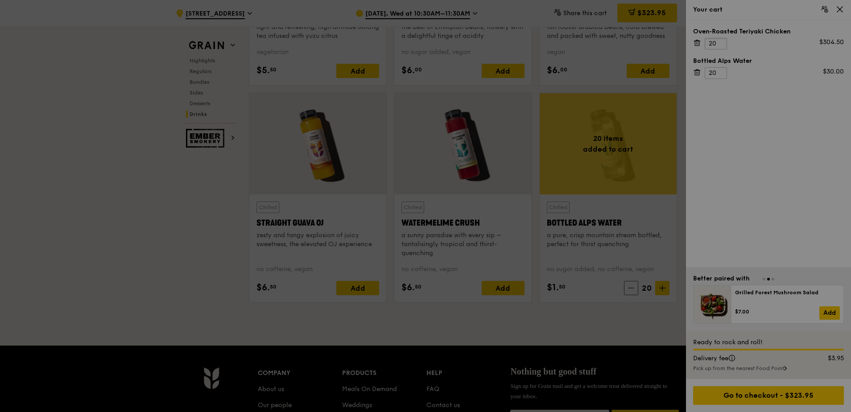
type input "20"
click at [797, 141] on div at bounding box center [425, 206] width 851 height 412
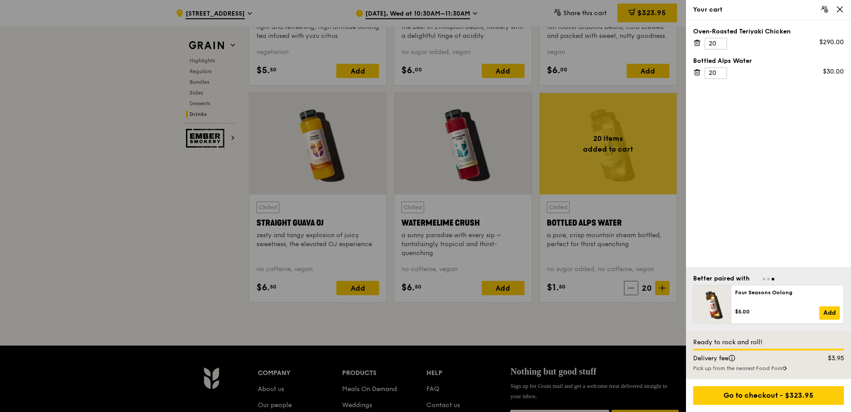
click at [841, 10] on icon at bounding box center [839, 9] width 5 height 5
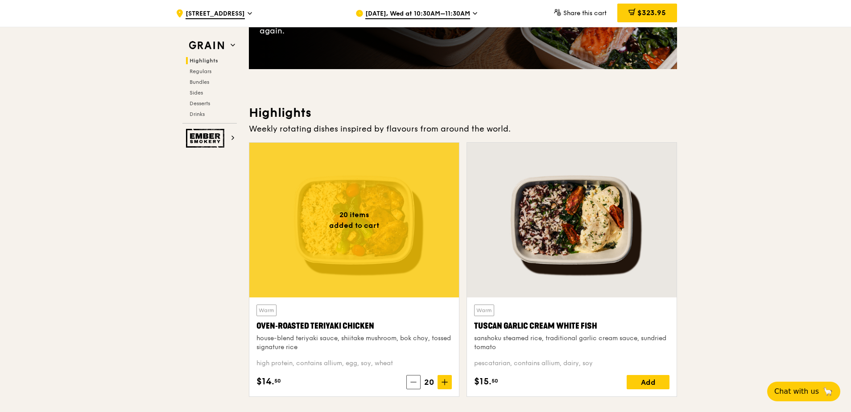
scroll to position [0, 0]
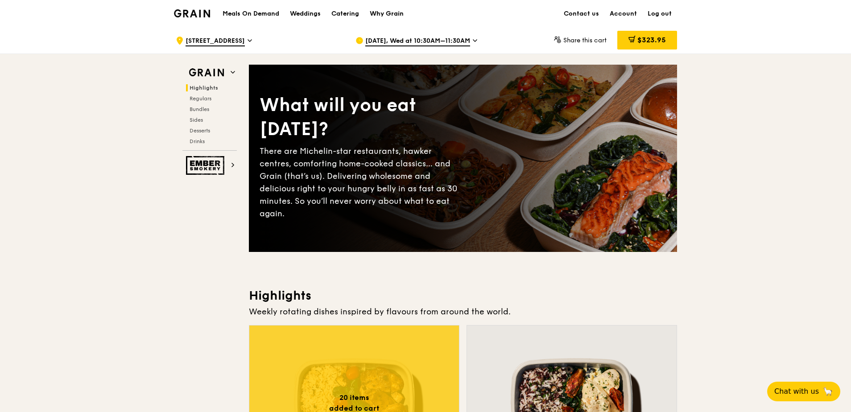
click at [381, 13] on div "Why Grain" at bounding box center [387, 13] width 34 height 27
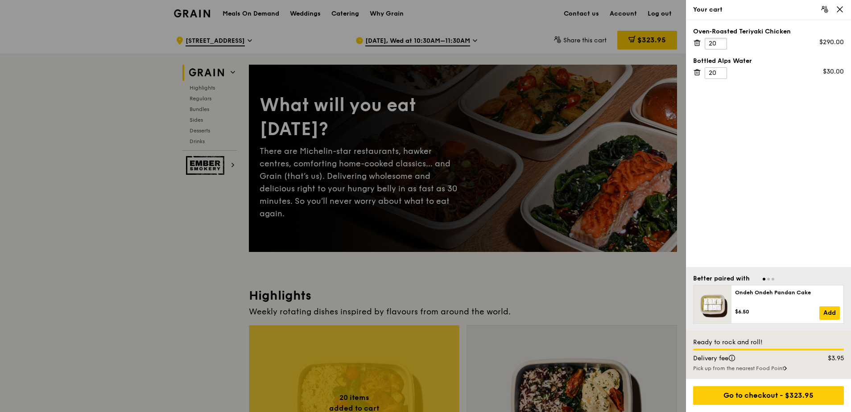
click at [718, 44] on input "20" at bounding box center [716, 44] width 22 height 12
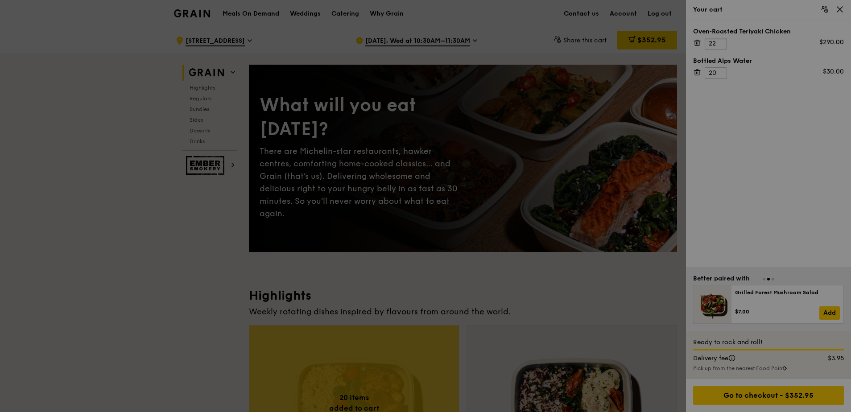
type input "22"
click at [718, 71] on div at bounding box center [425, 206] width 851 height 412
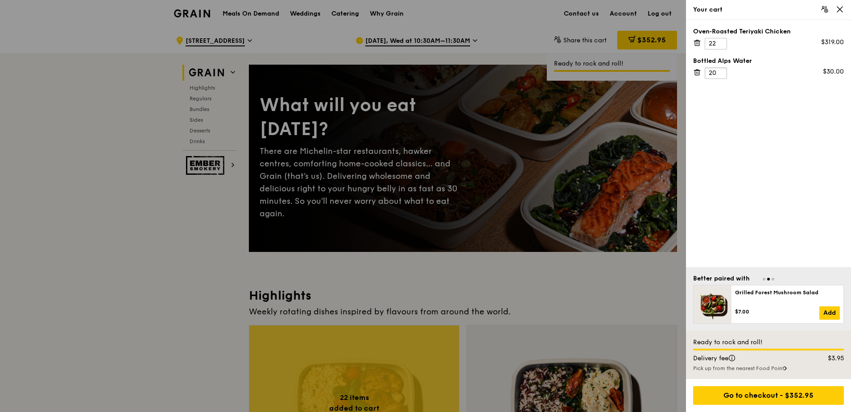
click at [720, 72] on input "20" at bounding box center [716, 73] width 22 height 12
type input "22"
drag, startPoint x: 730, startPoint y: 77, endPoint x: 754, endPoint y: 121, distance: 50.9
click at [754, 121] on div "Oven‑Roasted Teriyaki Chicken 22 $319.00 Bottled Alps Water 22 $30.00" at bounding box center [768, 143] width 165 height 247
click at [719, 46] on input "22" at bounding box center [716, 44] width 22 height 12
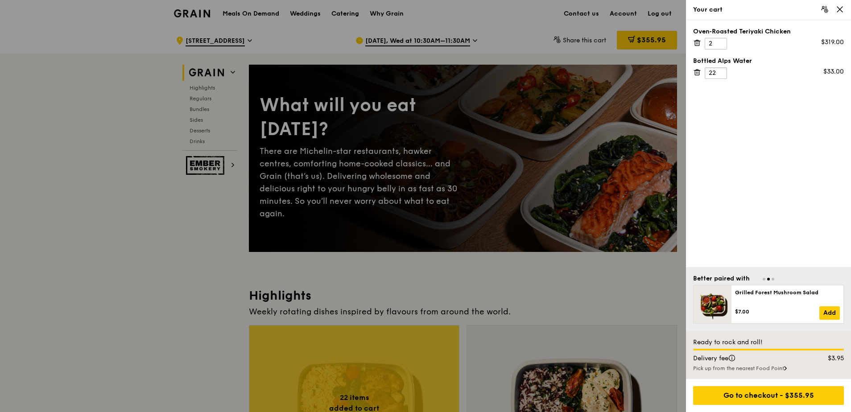
click at [715, 73] on input "22" at bounding box center [716, 73] width 22 height 12
click at [766, 103] on div "Oven‑Roasted Teriyaki Chicken 2 $319.00 Bottled Alps Water 22 $33.00" at bounding box center [768, 143] width 165 height 247
click at [722, 73] on input "22" at bounding box center [716, 73] width 22 height 12
click at [750, 102] on div "Oven‑Roasted Teriyaki Chicken 2 $319.00 Bottled Alps Water 22 $33.00" at bounding box center [768, 143] width 165 height 247
click at [722, 74] on input "22" at bounding box center [716, 73] width 22 height 12
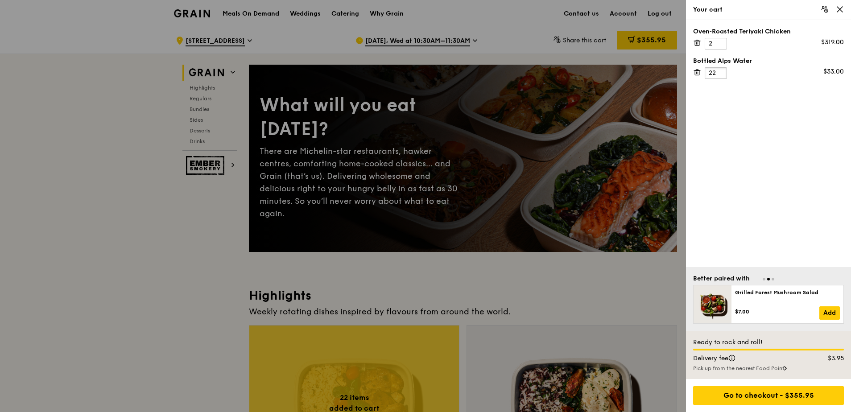
click at [721, 74] on input "22" at bounding box center [716, 73] width 22 height 12
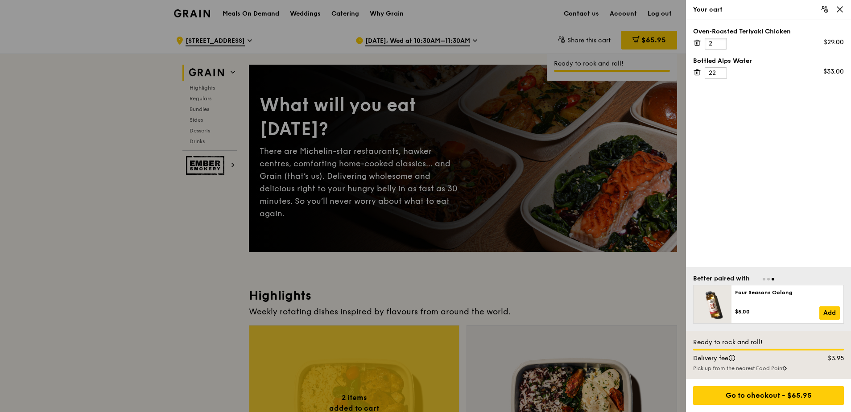
click at [719, 48] on input "2" at bounding box center [716, 44] width 22 height 12
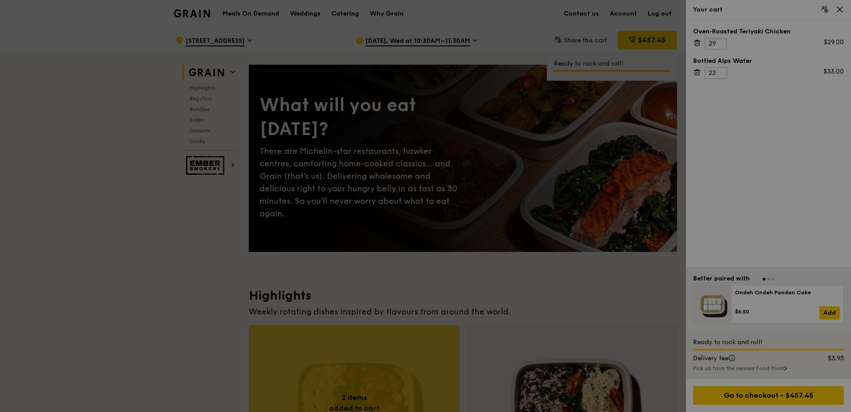
type input "29"
drag, startPoint x: 719, startPoint y: 68, endPoint x: 719, endPoint y: 73, distance: 4.9
click at [719, 73] on div at bounding box center [425, 206] width 851 height 412
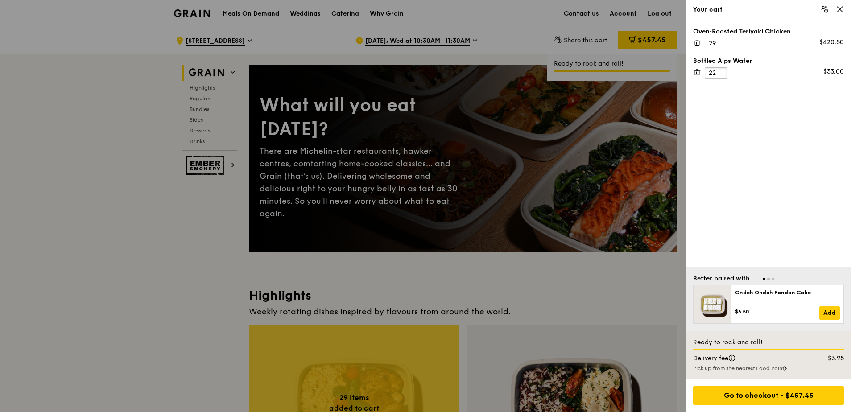
click at [718, 73] on input "22" at bounding box center [716, 73] width 22 height 12
type input "29"
click at [753, 136] on div "Oven‑Roasted Teriyaki Chicken 29 $420.50 Bottled Alps Water 29 $43.50" at bounding box center [768, 143] width 165 height 247
click at [839, 14] on div "Your cart" at bounding box center [768, 9] width 151 height 9
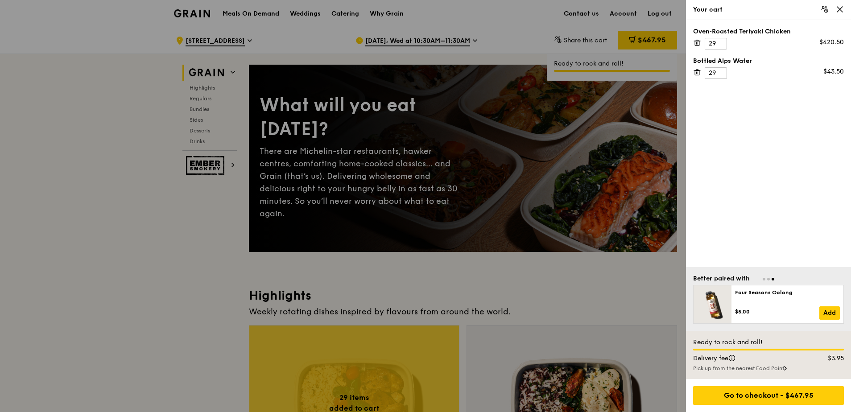
click at [840, 9] on icon at bounding box center [839, 9] width 5 height 5
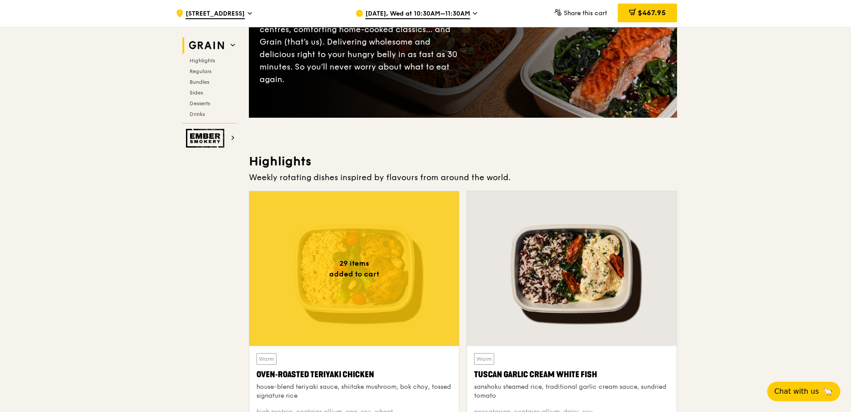
scroll to position [45, 0]
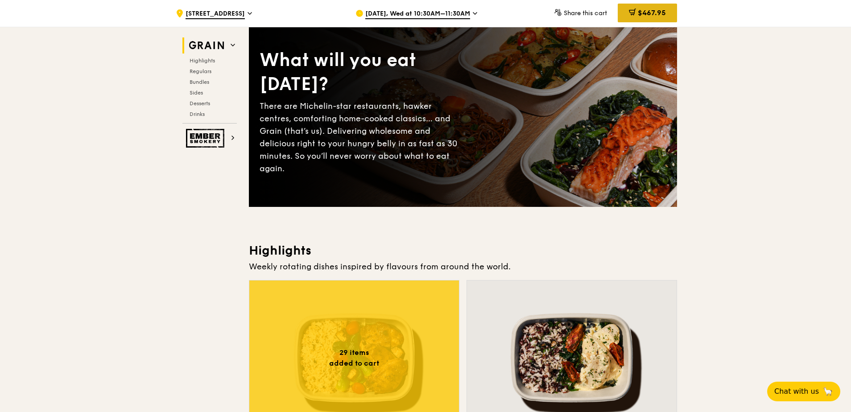
click at [654, 13] on span "$467.95" at bounding box center [652, 12] width 28 height 8
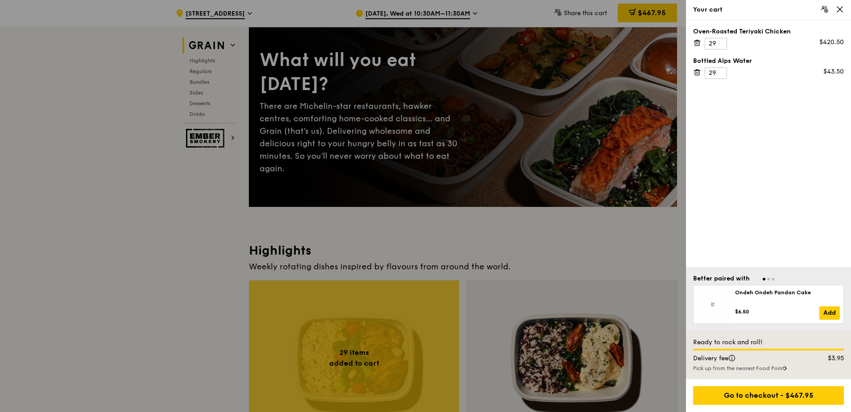
click at [840, 8] on icon at bounding box center [840, 9] width 8 height 8
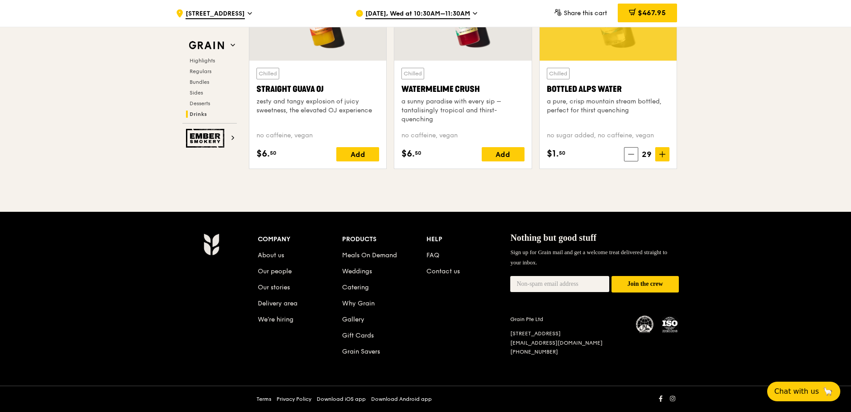
scroll to position [3527, 0]
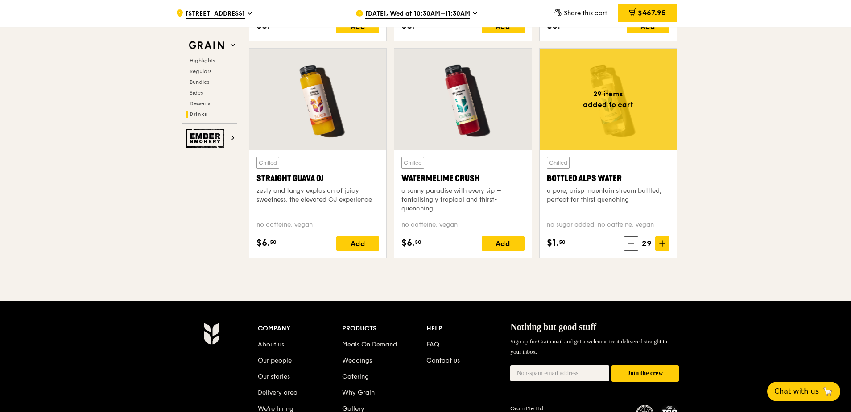
click at [605, 121] on div at bounding box center [608, 99] width 137 height 101
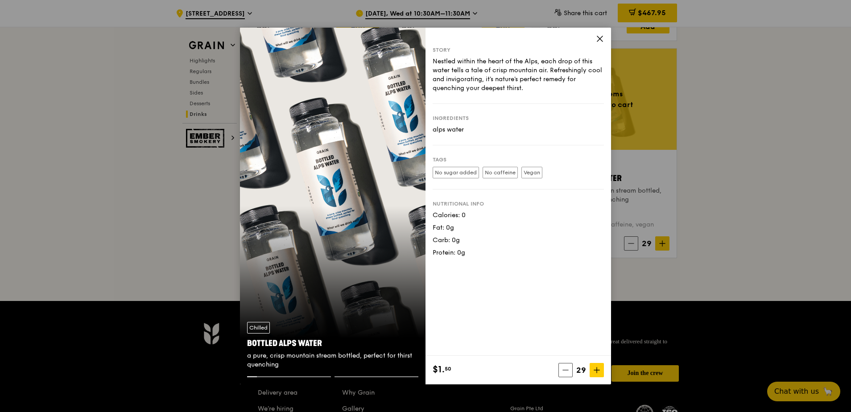
click at [357, 377] on div at bounding box center [376, 376] width 84 height 1
click at [357, 376] on div "Chilled Bottled Alps Water a pure, crisp mountain stream bottled, perfect for t…" at bounding box center [333, 346] width 186 height 62
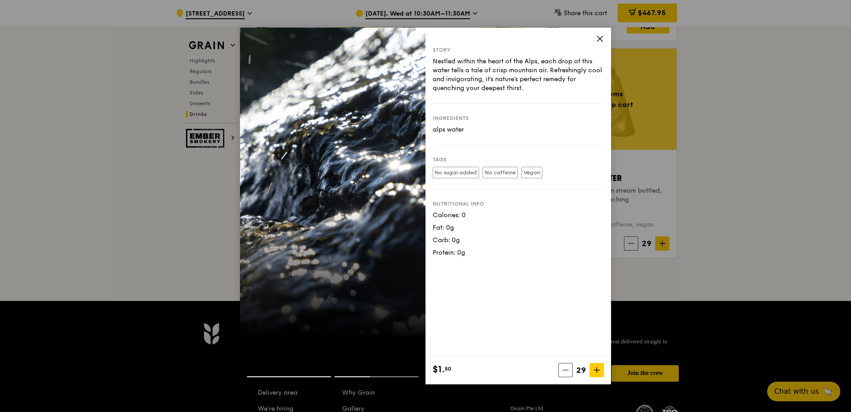
click at [599, 42] on icon at bounding box center [600, 39] width 8 height 8
